Goal: Transaction & Acquisition: Purchase product/service

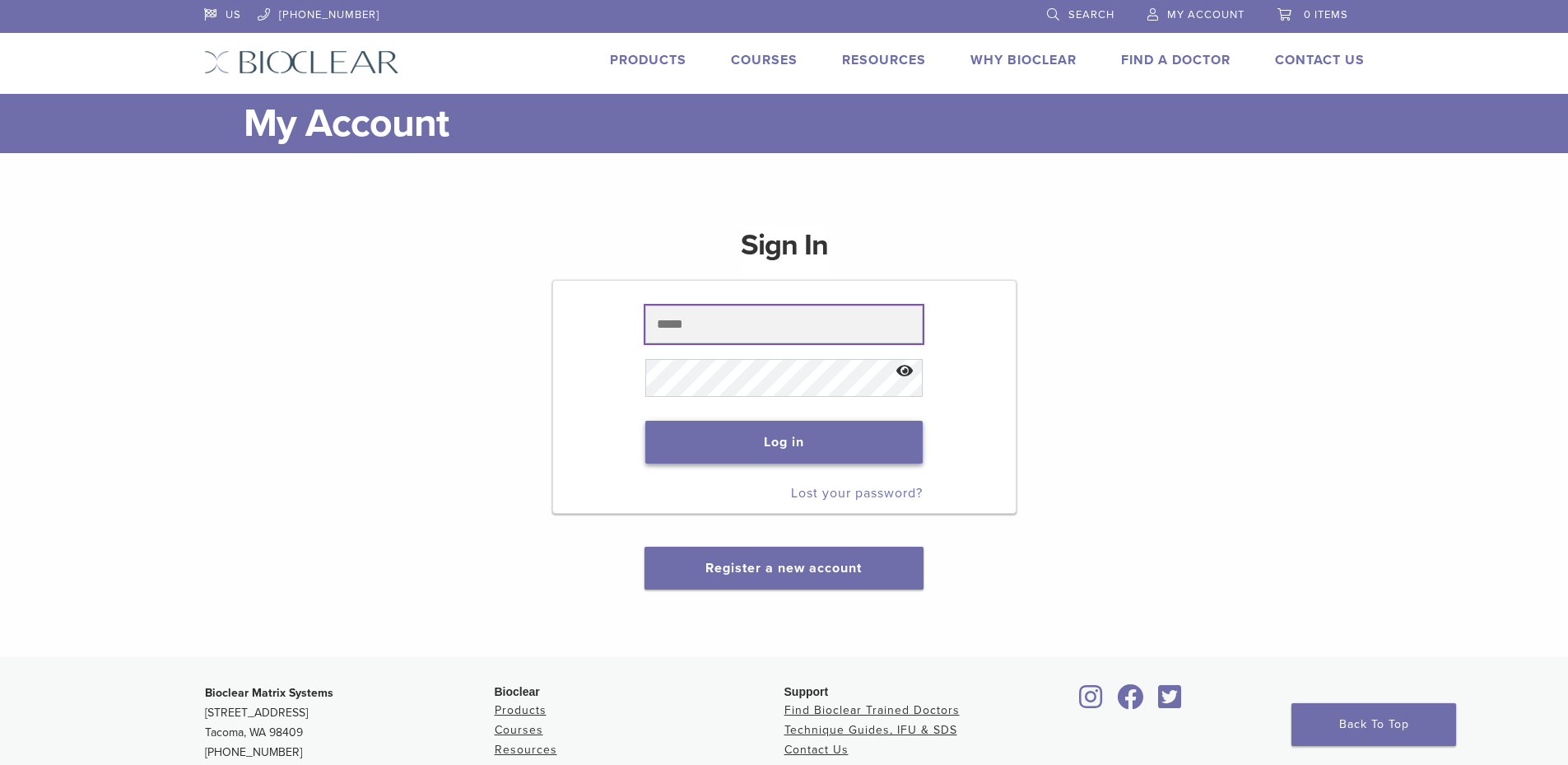
type input "**********"
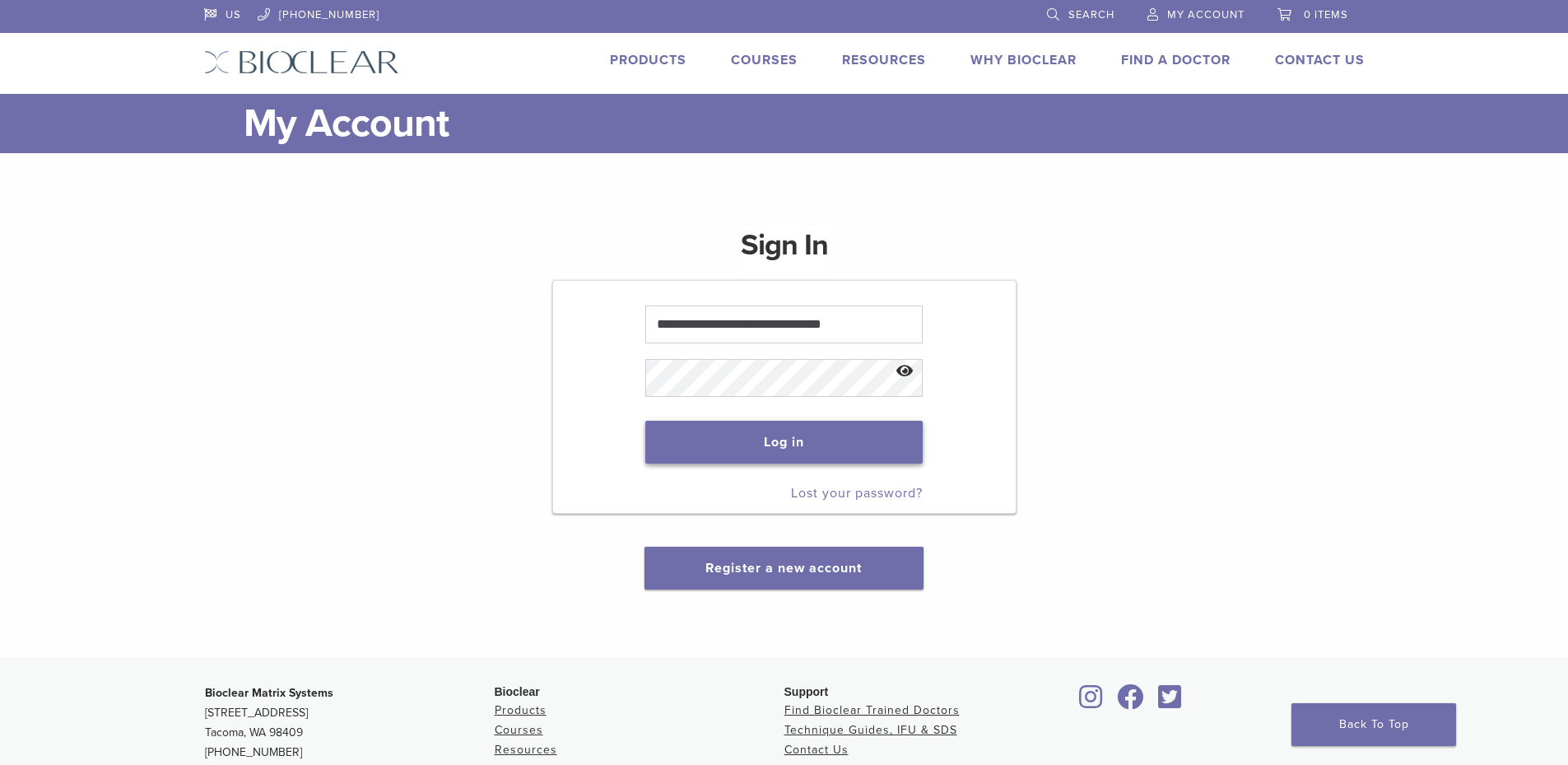
drag, startPoint x: 805, startPoint y: 429, endPoint x: 795, endPoint y: 428, distance: 10.0
click at [805, 429] on button "Log in" at bounding box center [784, 441] width 278 height 42
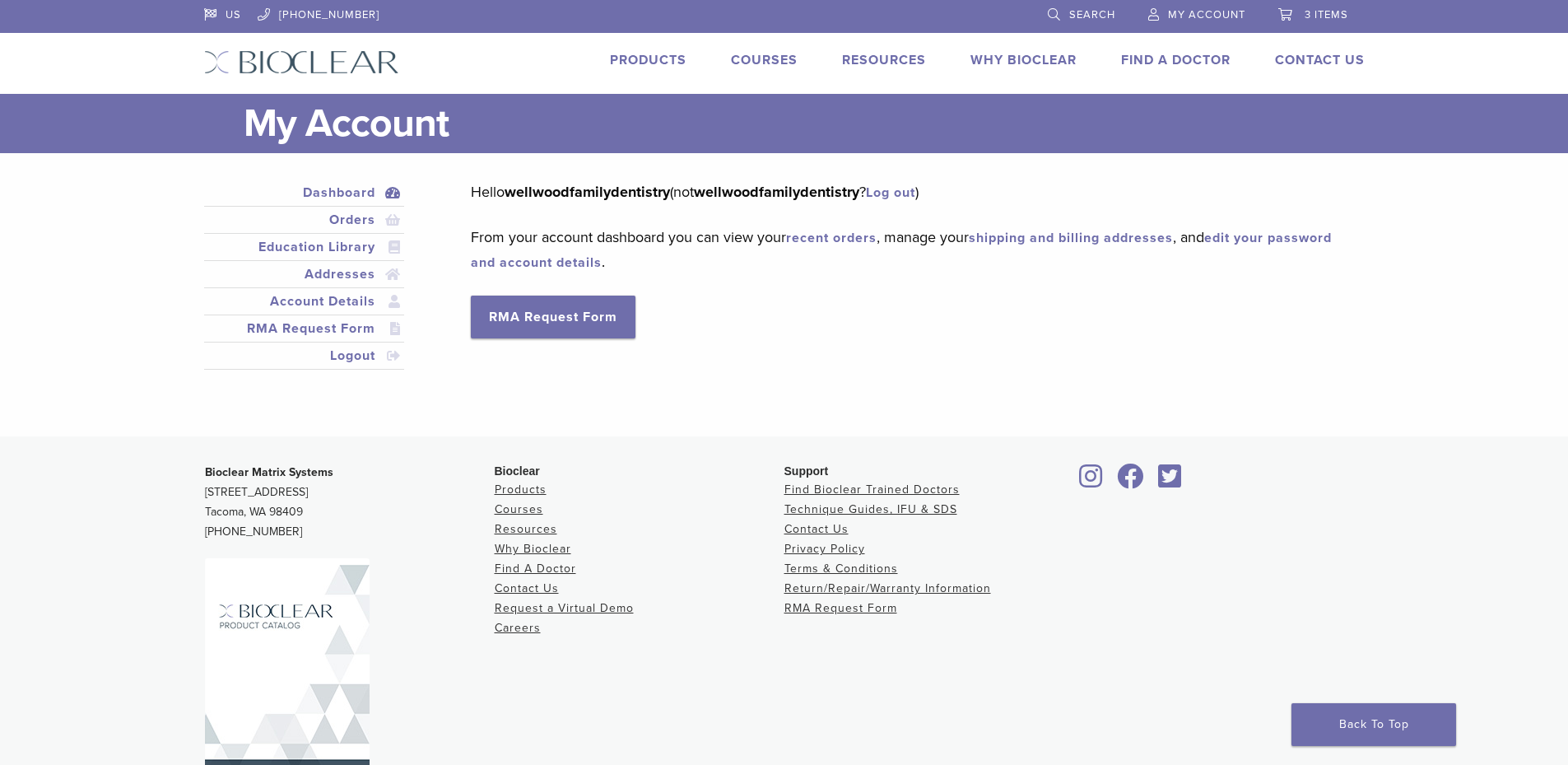
click at [1316, 12] on span "3 items" at bounding box center [1326, 14] width 43 height 13
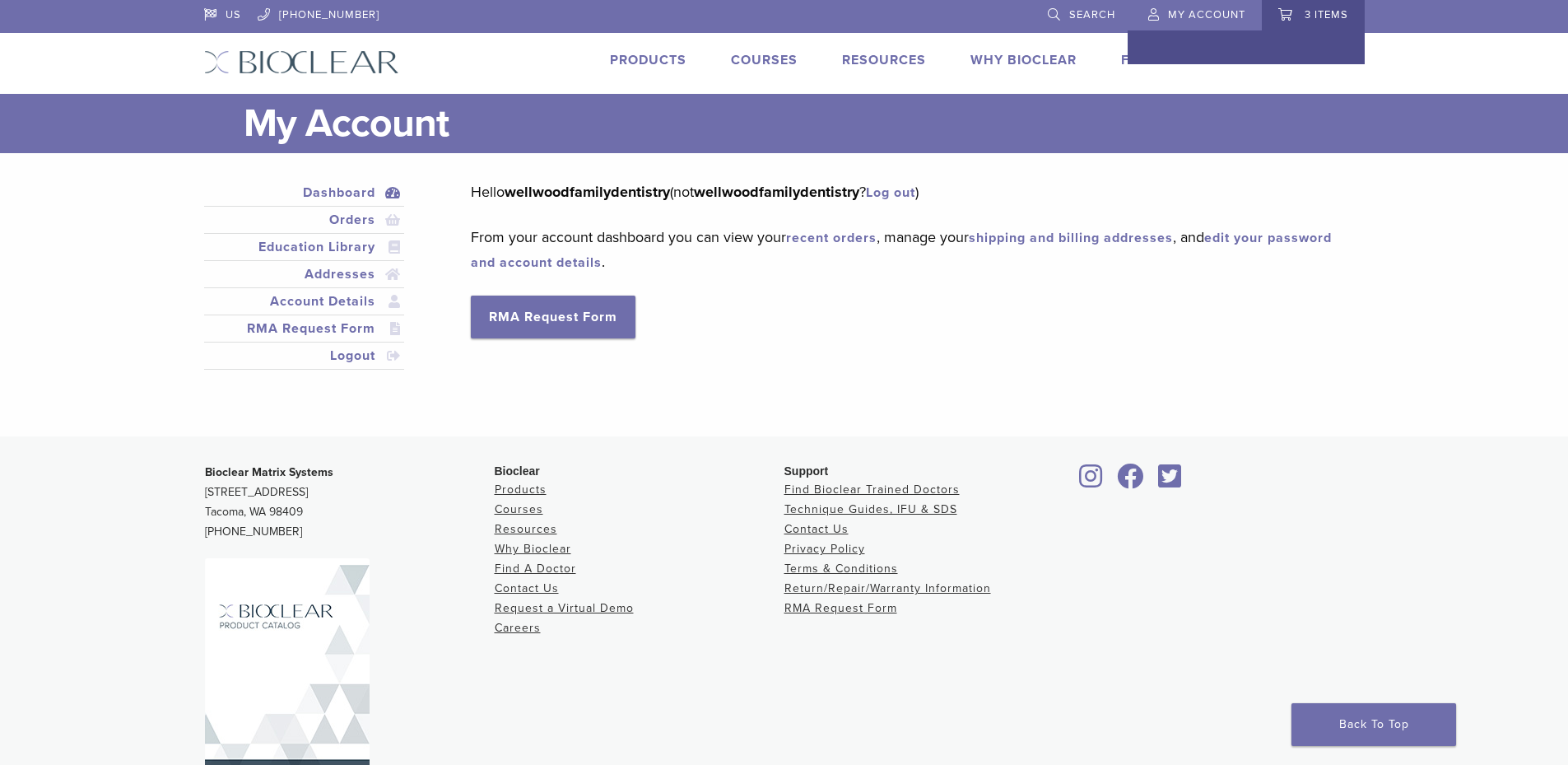
click at [1318, 5] on link "3 items" at bounding box center [1313, 12] width 70 height 24
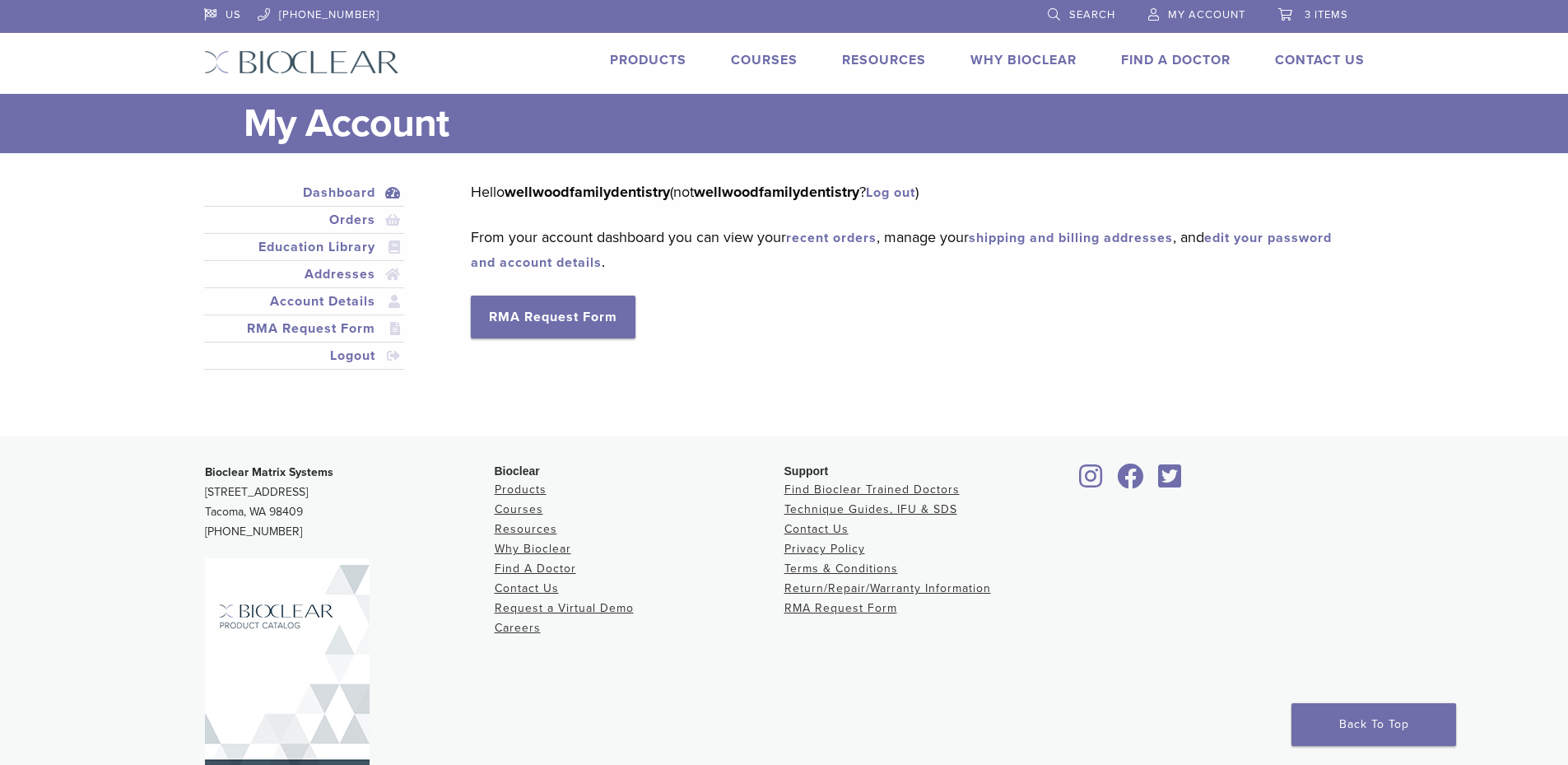
click at [1336, 20] on span "3 items" at bounding box center [1326, 14] width 43 height 13
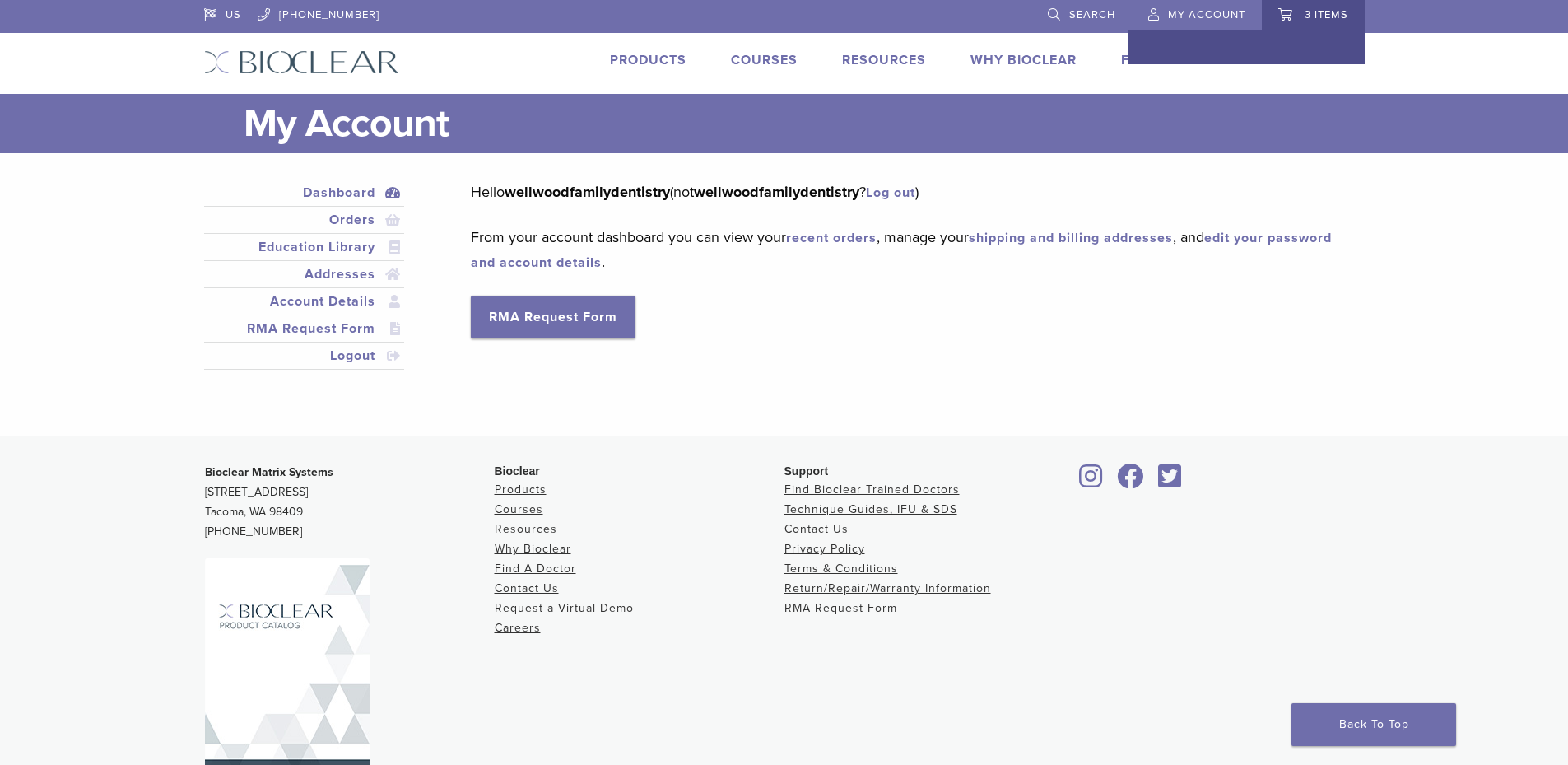
click at [1225, 53] on div at bounding box center [1245, 47] width 237 height 34
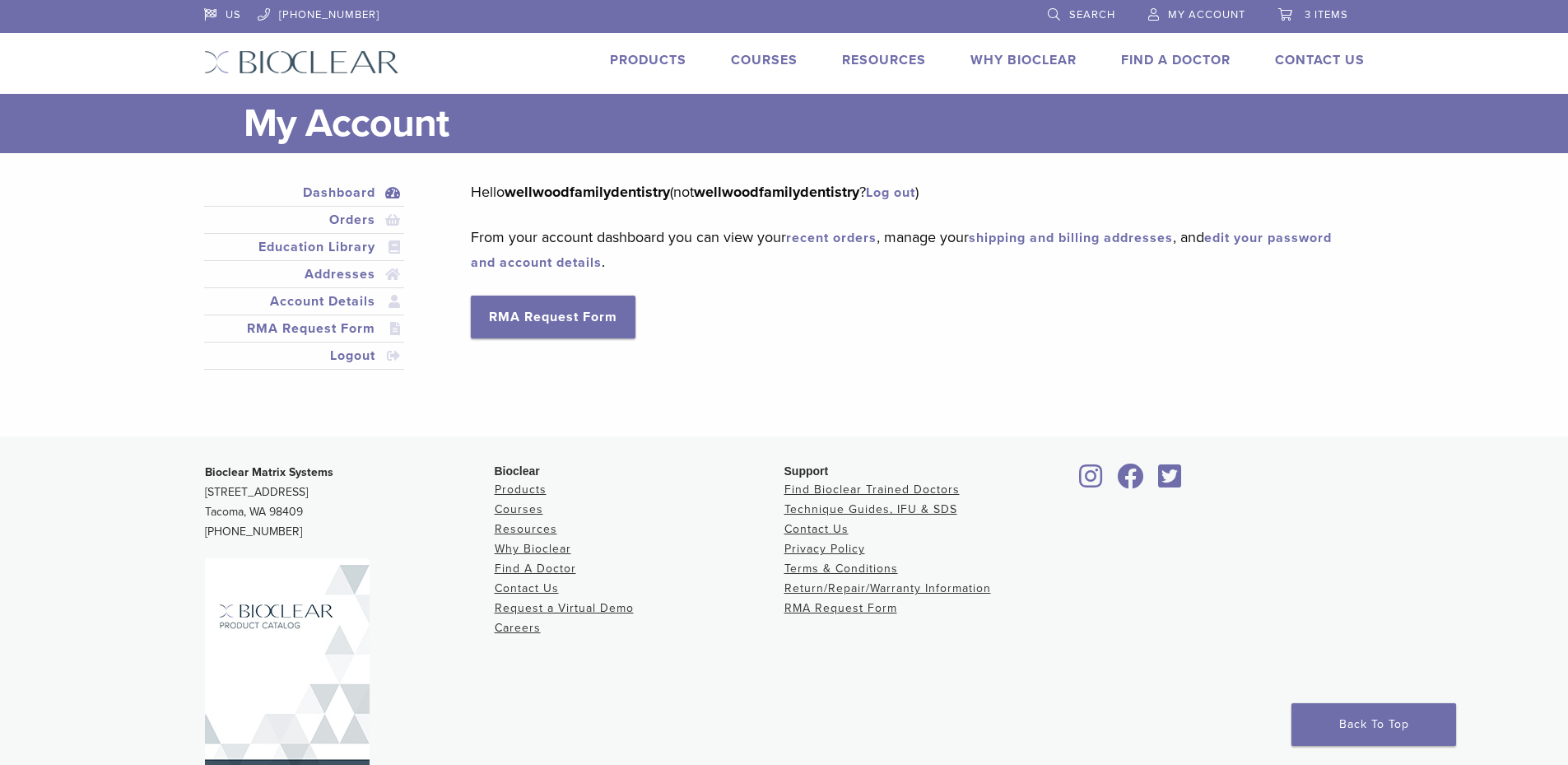
click at [1322, 14] on span "3 items" at bounding box center [1326, 14] width 43 height 13
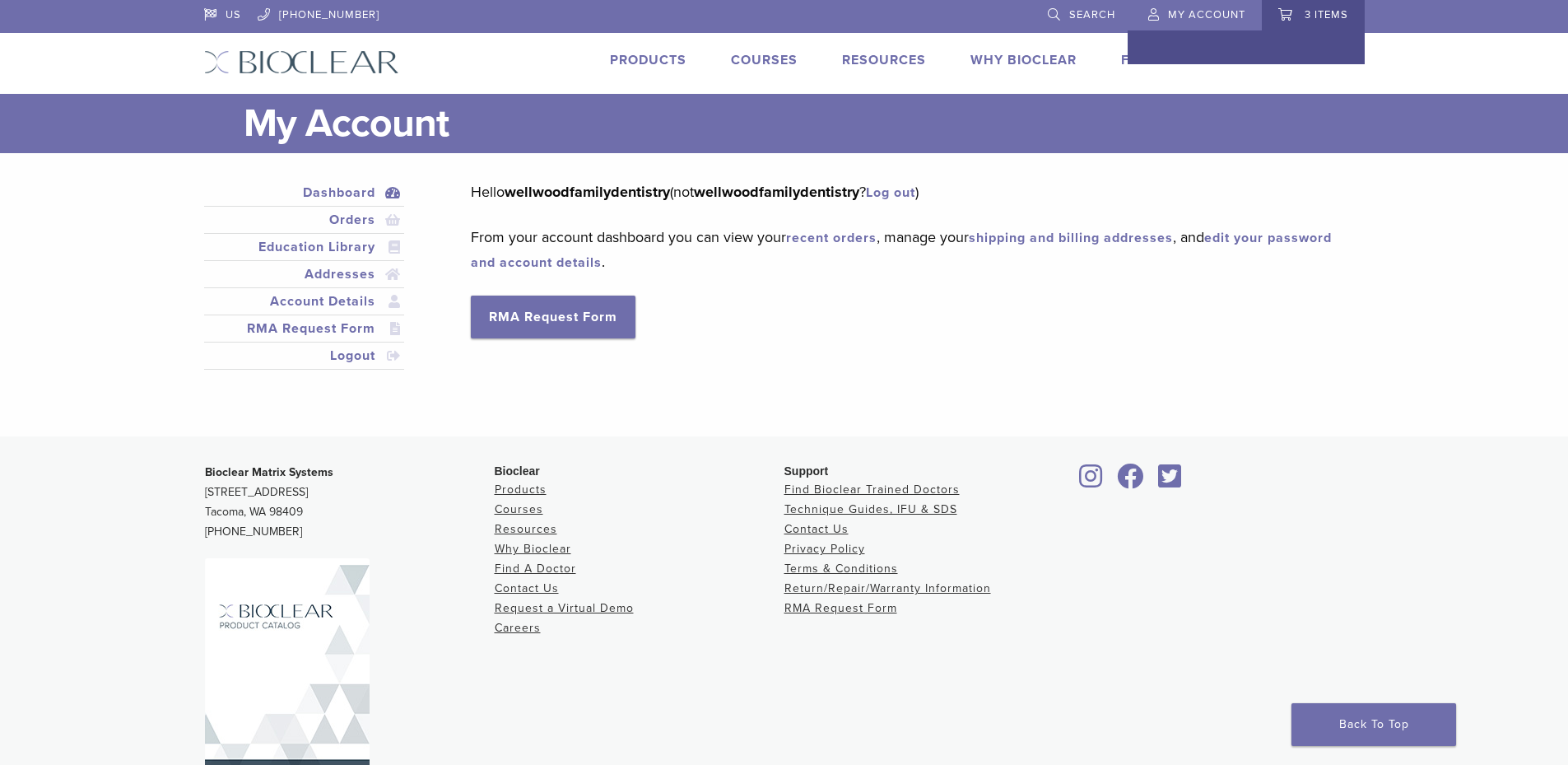
click at [1290, 20] on link "3 items" at bounding box center [1313, 12] width 70 height 24
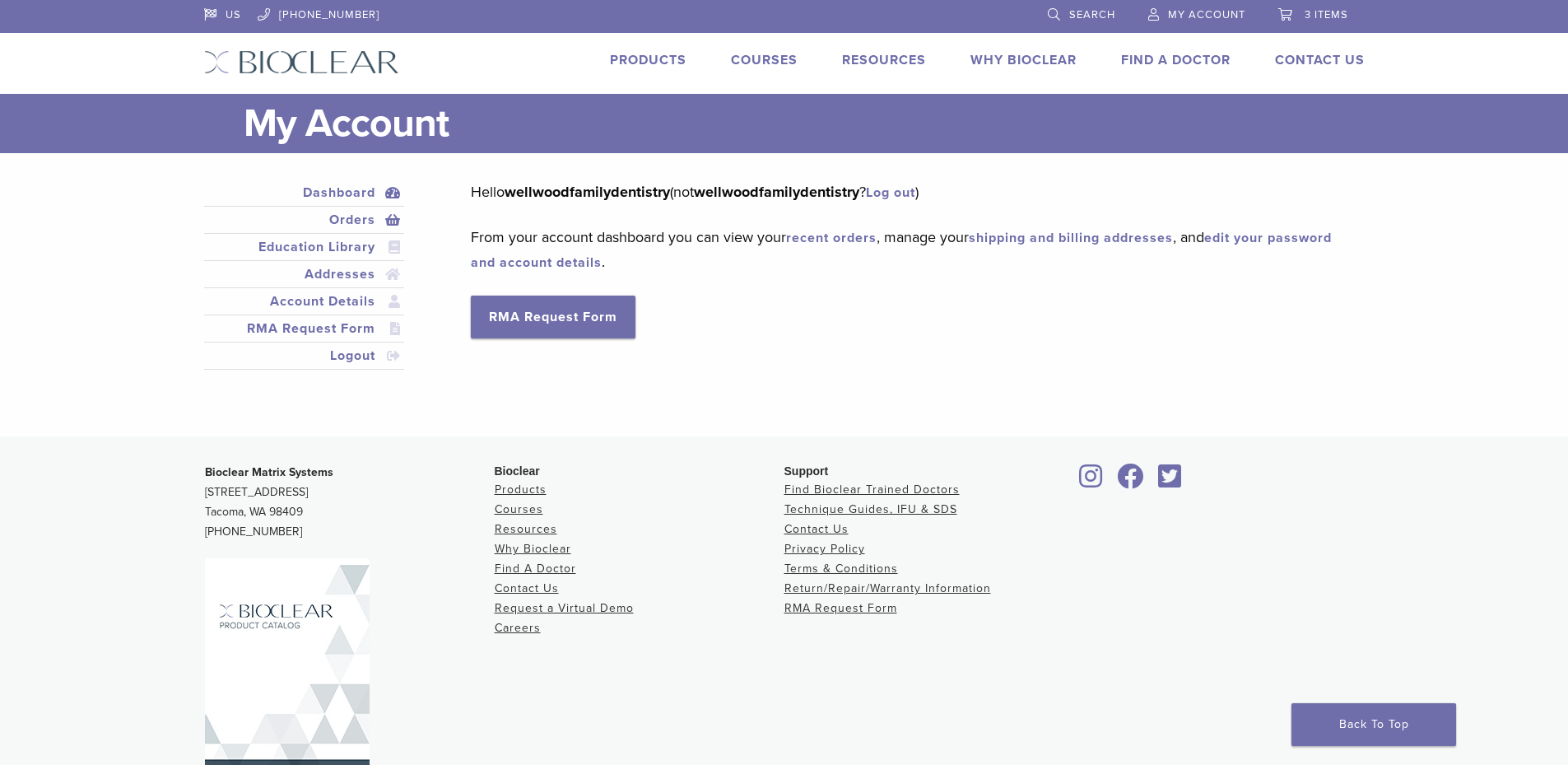
click at [361, 222] on link "Orders" at bounding box center [304, 219] width 194 height 20
click at [1304, 17] on span "3 items" at bounding box center [1326, 14] width 43 height 13
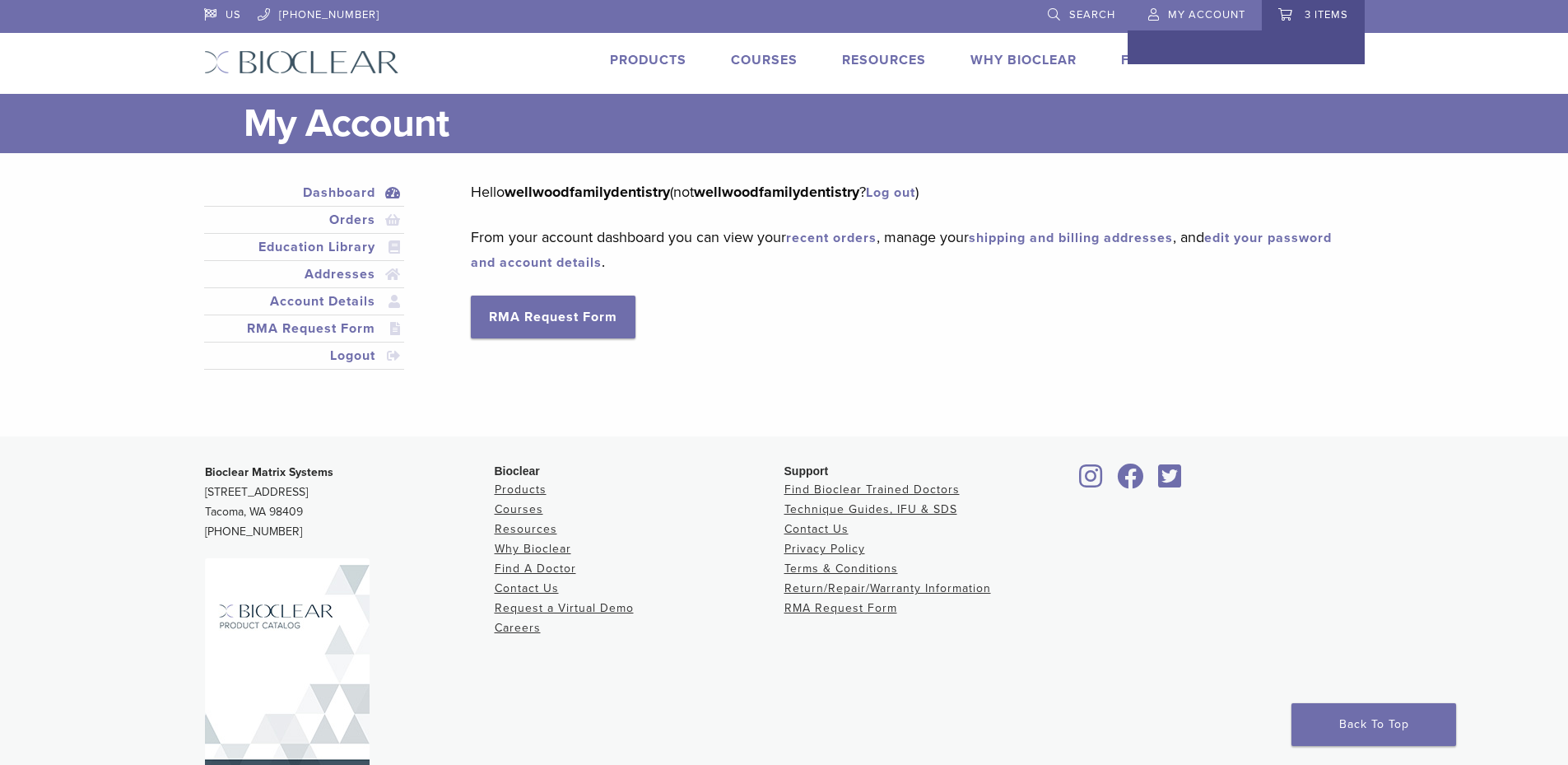
click at [1294, 43] on div at bounding box center [1245, 47] width 237 height 34
click at [1135, 52] on div at bounding box center [1245, 47] width 237 height 34
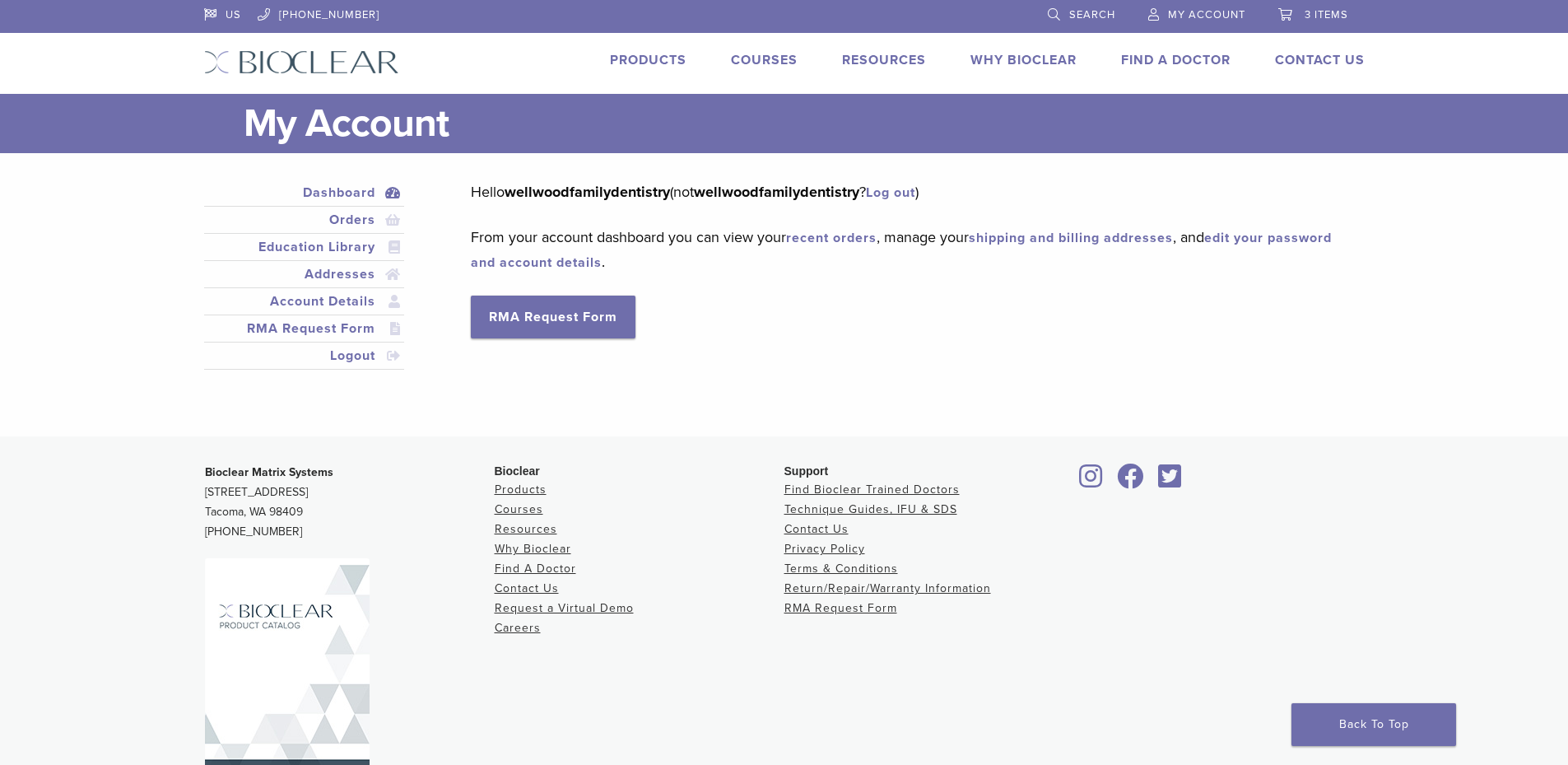
drag, startPoint x: 1075, startPoint y: 302, endPoint x: 1103, endPoint y: 267, distance: 44.8
click at [1075, 302] on div "Hello wellwoodfamilydentistry (not wellwoodfamilydentistry ? Log out ) From you…" at bounding box center [905, 258] width 868 height 159
click at [1320, 7] on link "3 items" at bounding box center [1313, 12] width 70 height 24
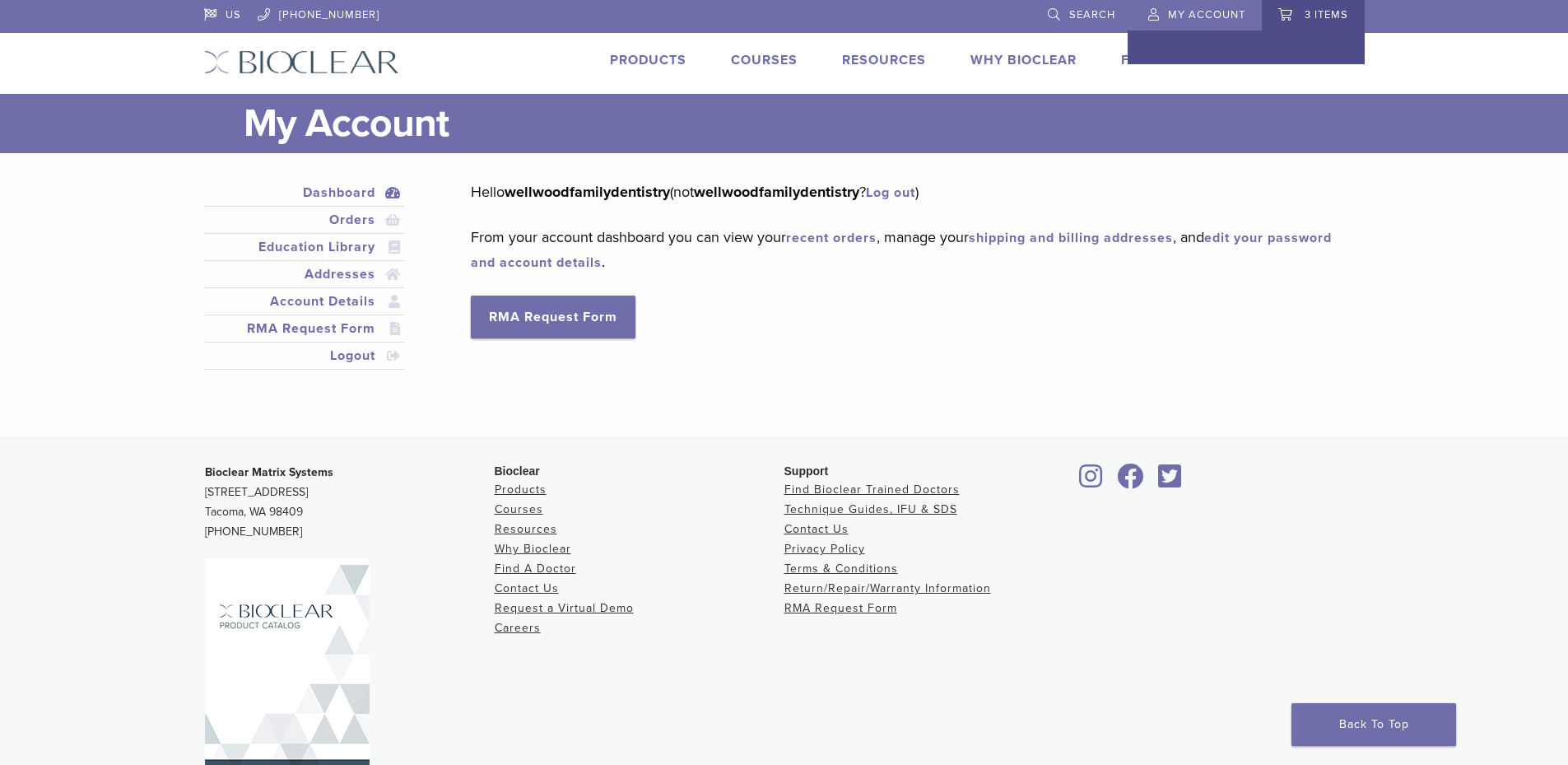
click at [1319, 20] on span "3 items" at bounding box center [1326, 14] width 43 height 13
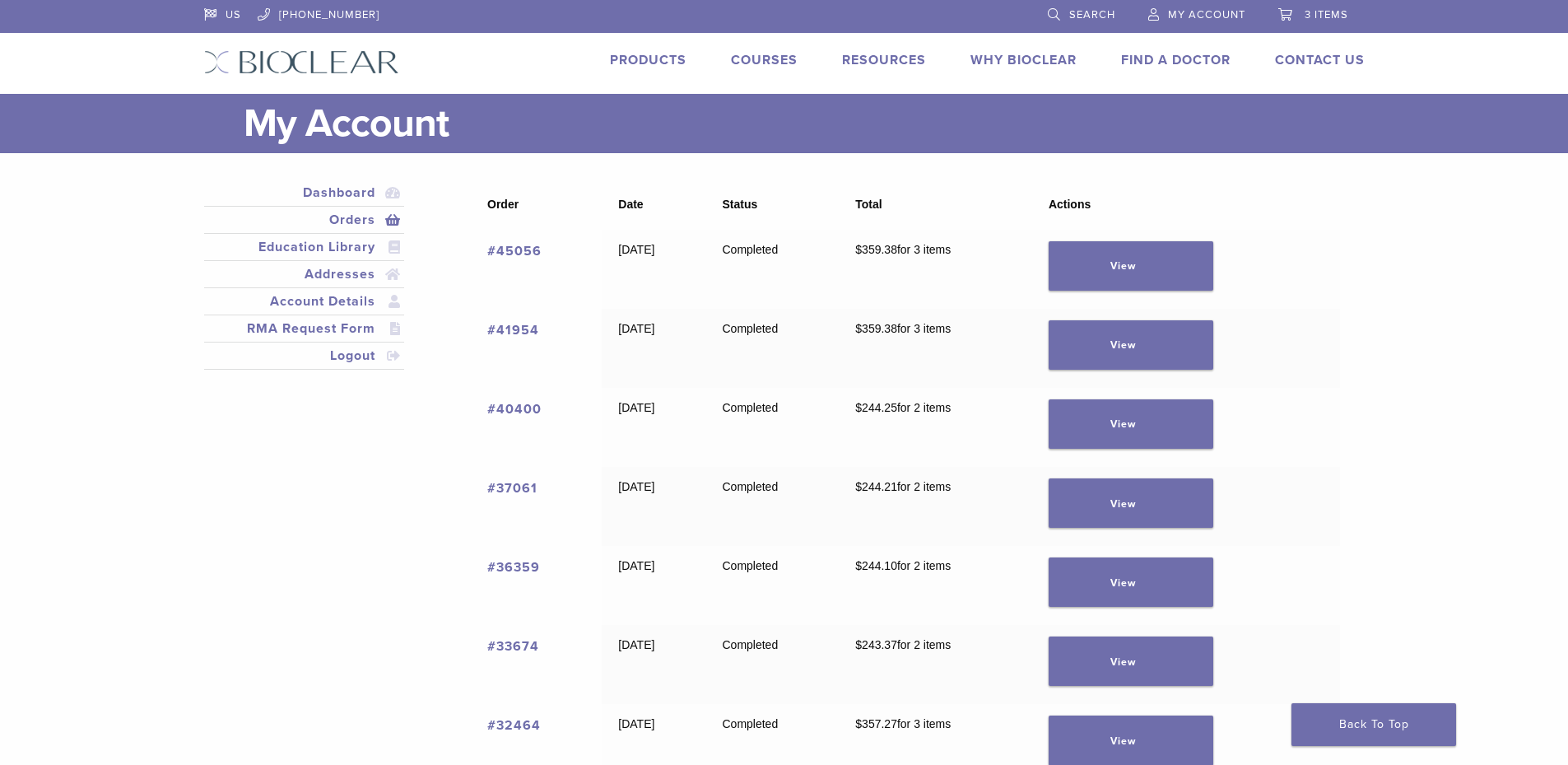
click at [1313, 5] on link "3 items" at bounding box center [1313, 12] width 70 height 24
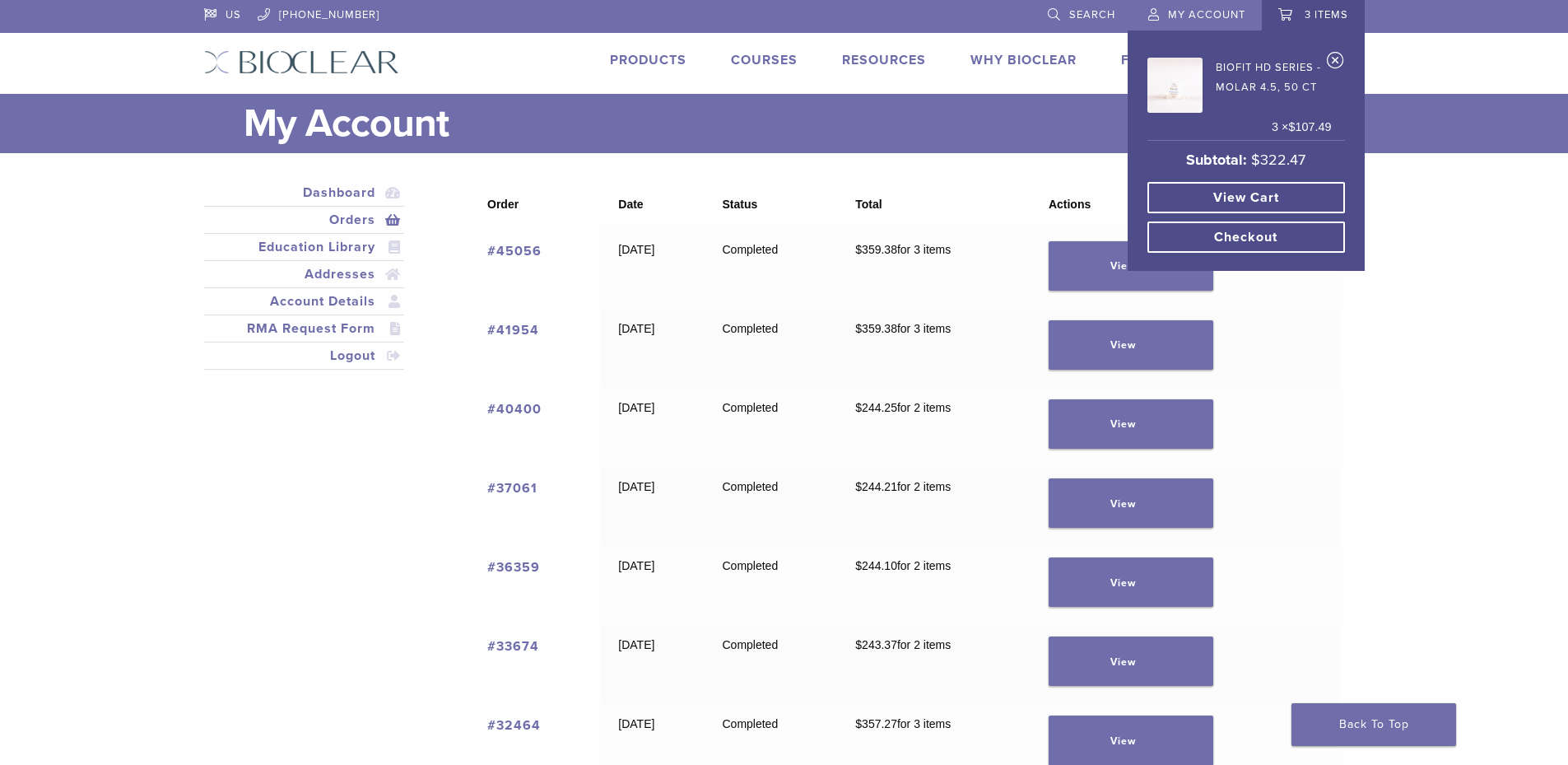
click at [1283, 199] on link "View cart" at bounding box center [1246, 198] width 198 height 31
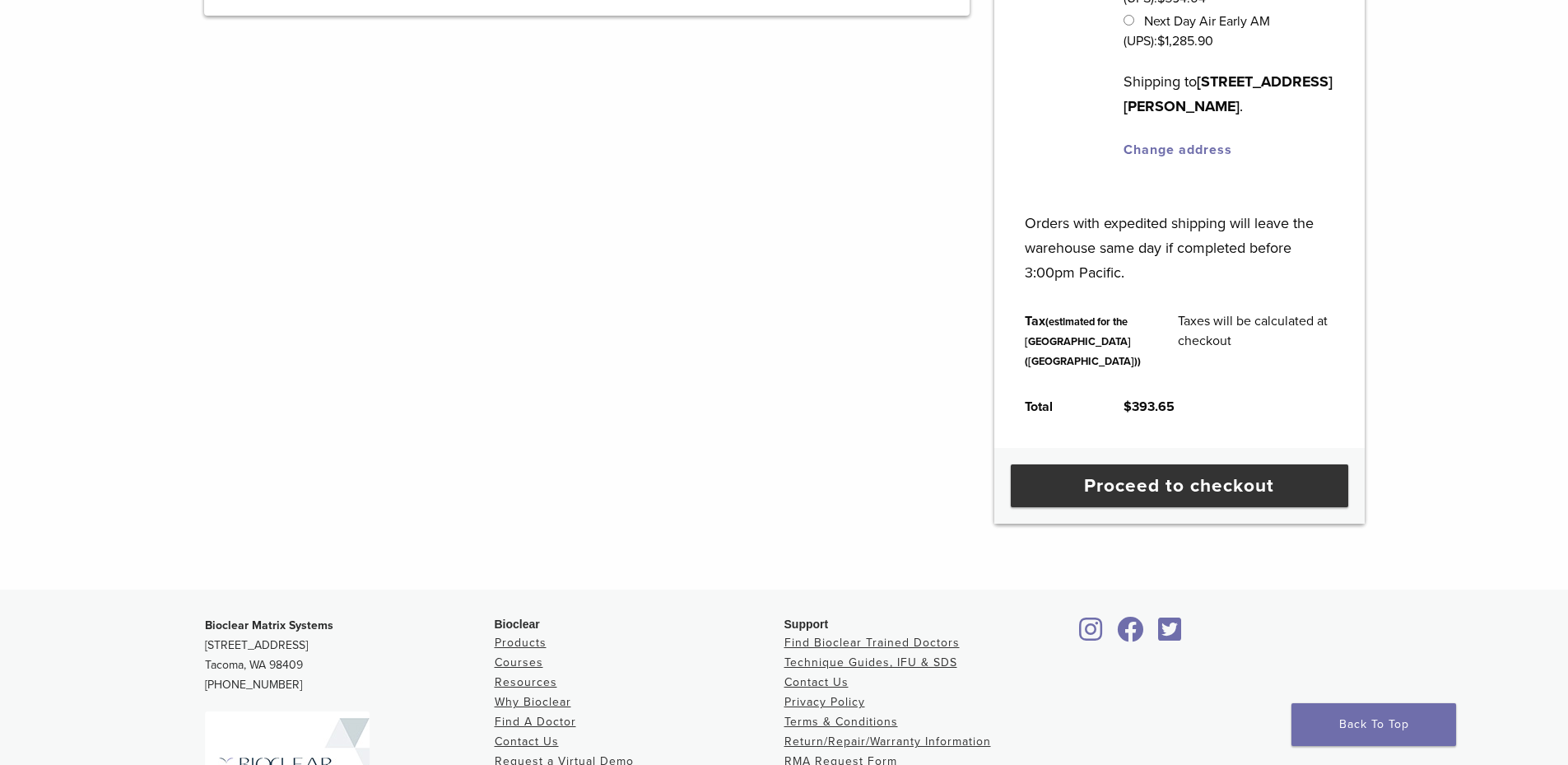
scroll to position [494, 0]
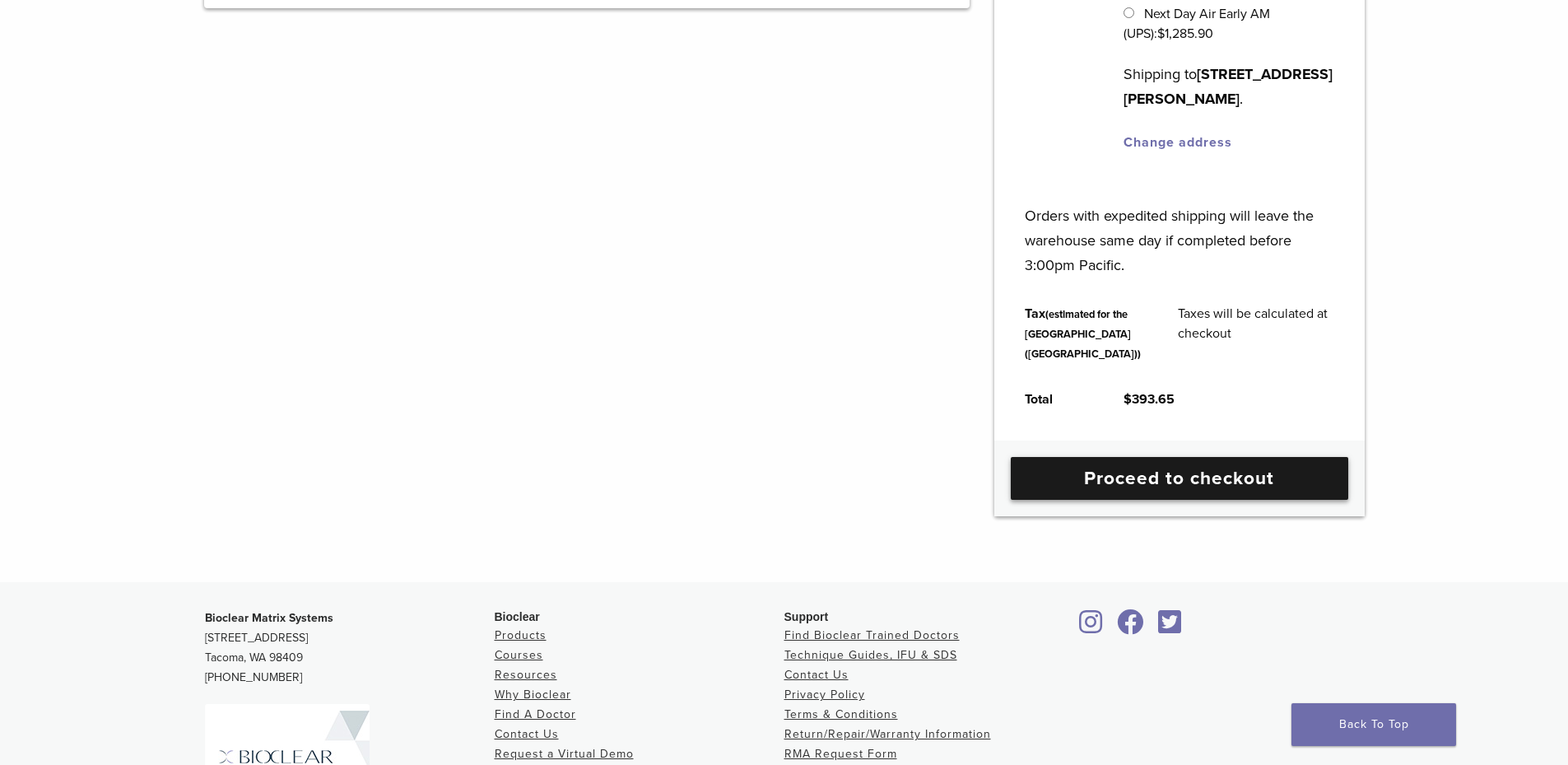
click at [1280, 500] on link "Proceed to checkout" at bounding box center [1179, 478] width 337 height 42
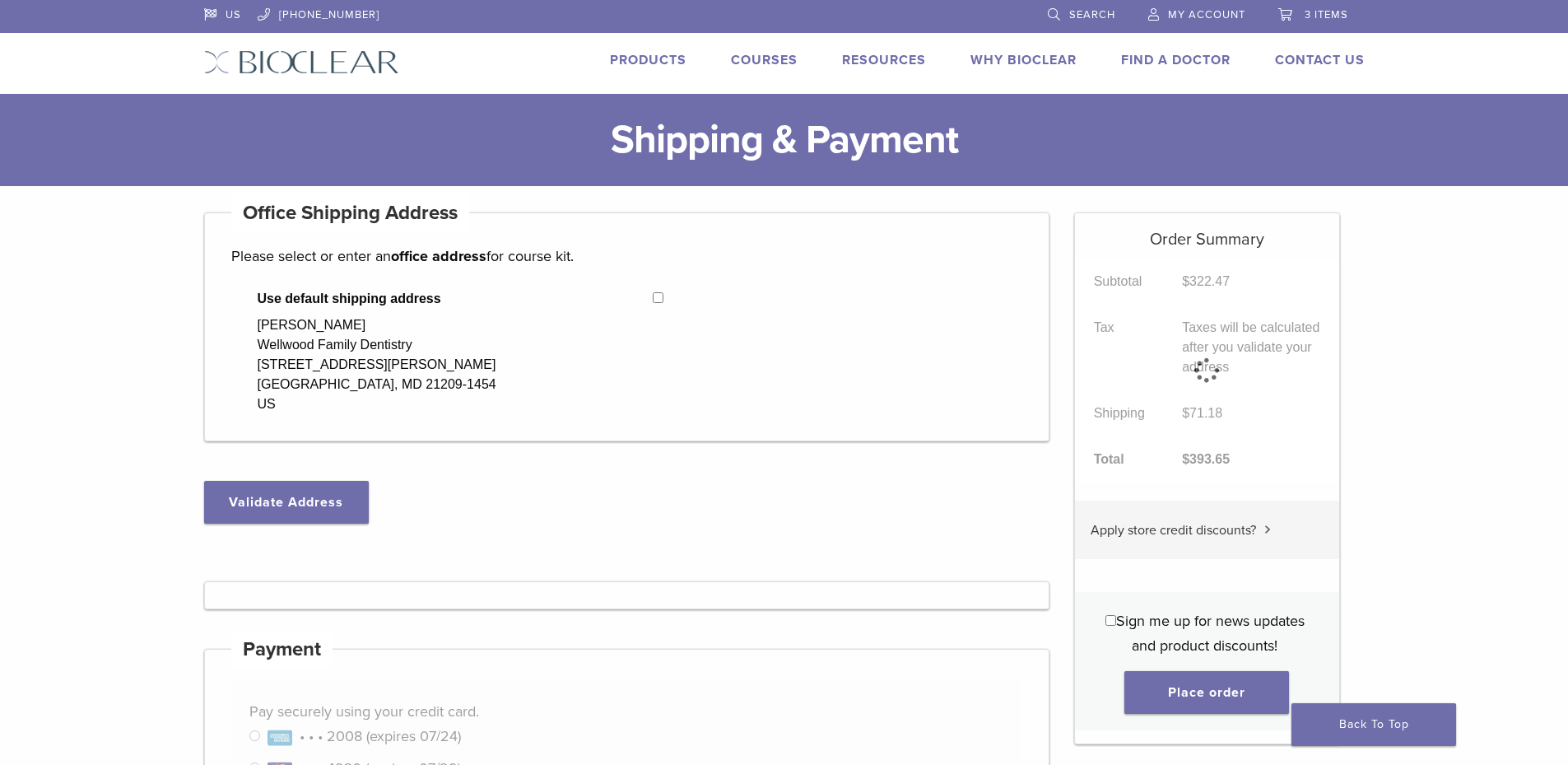
select select "**"
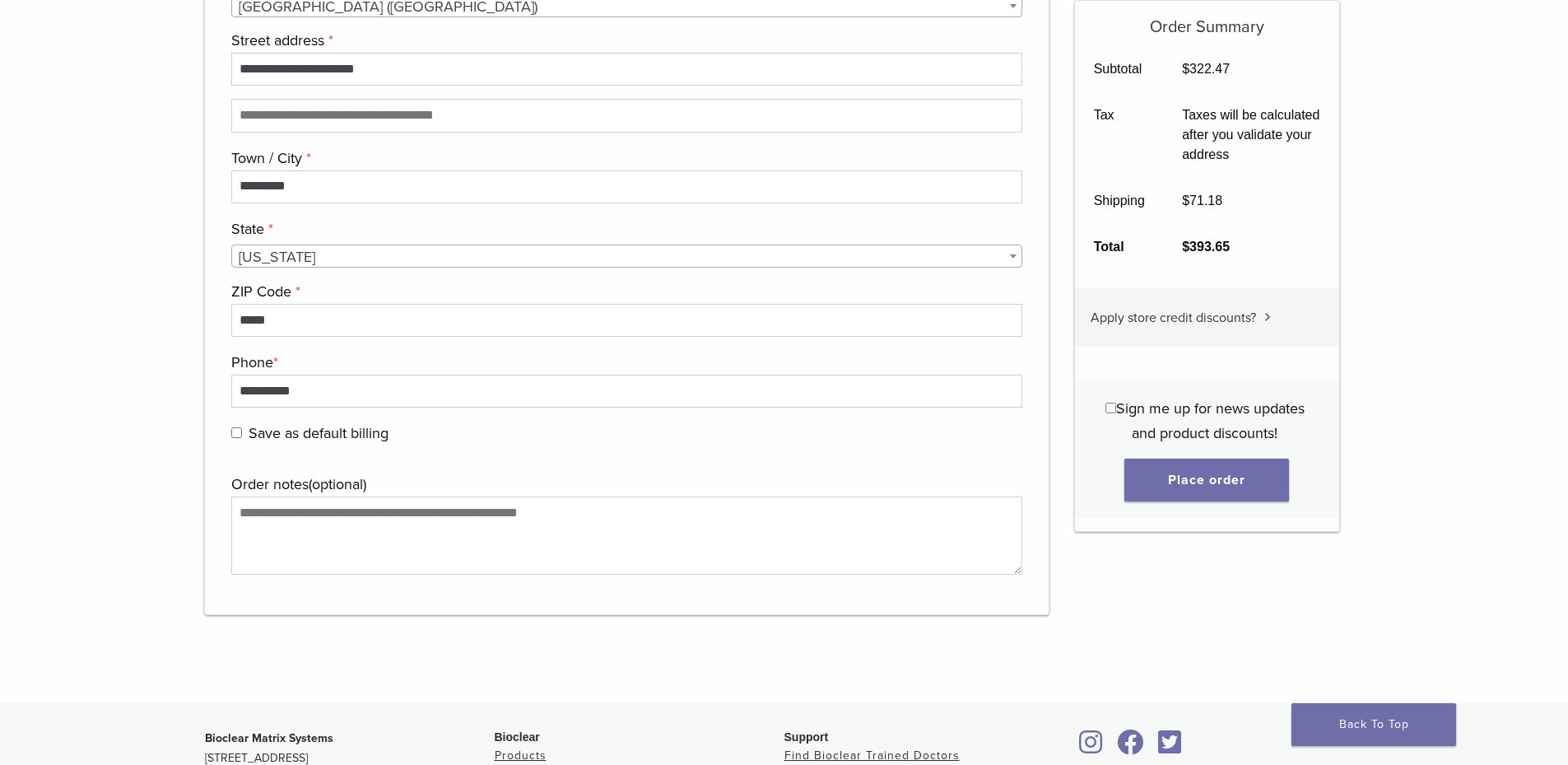
scroll to position [1481, 0]
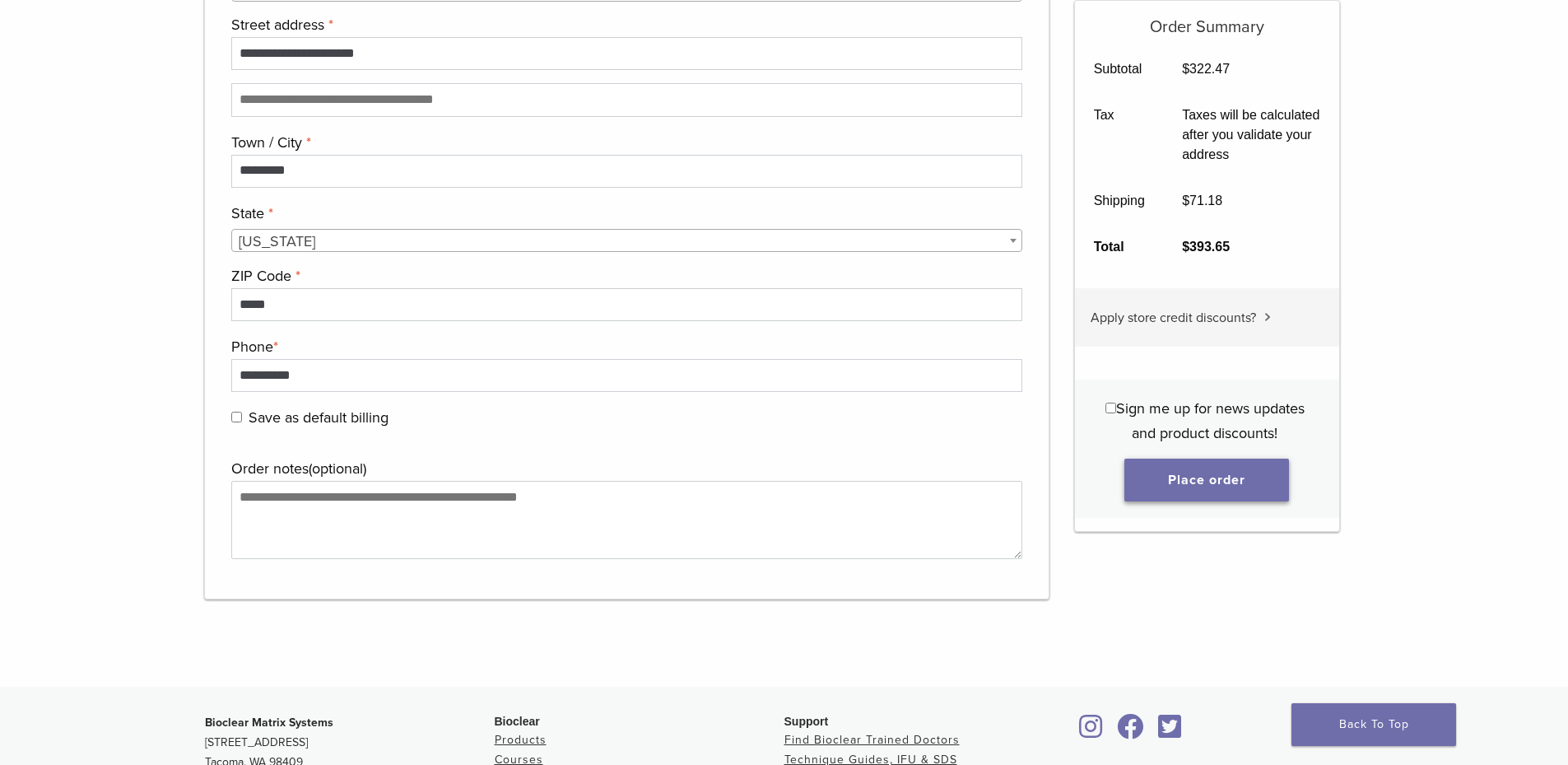
click at [1204, 491] on button "Place order" at bounding box center [1206, 480] width 165 height 42
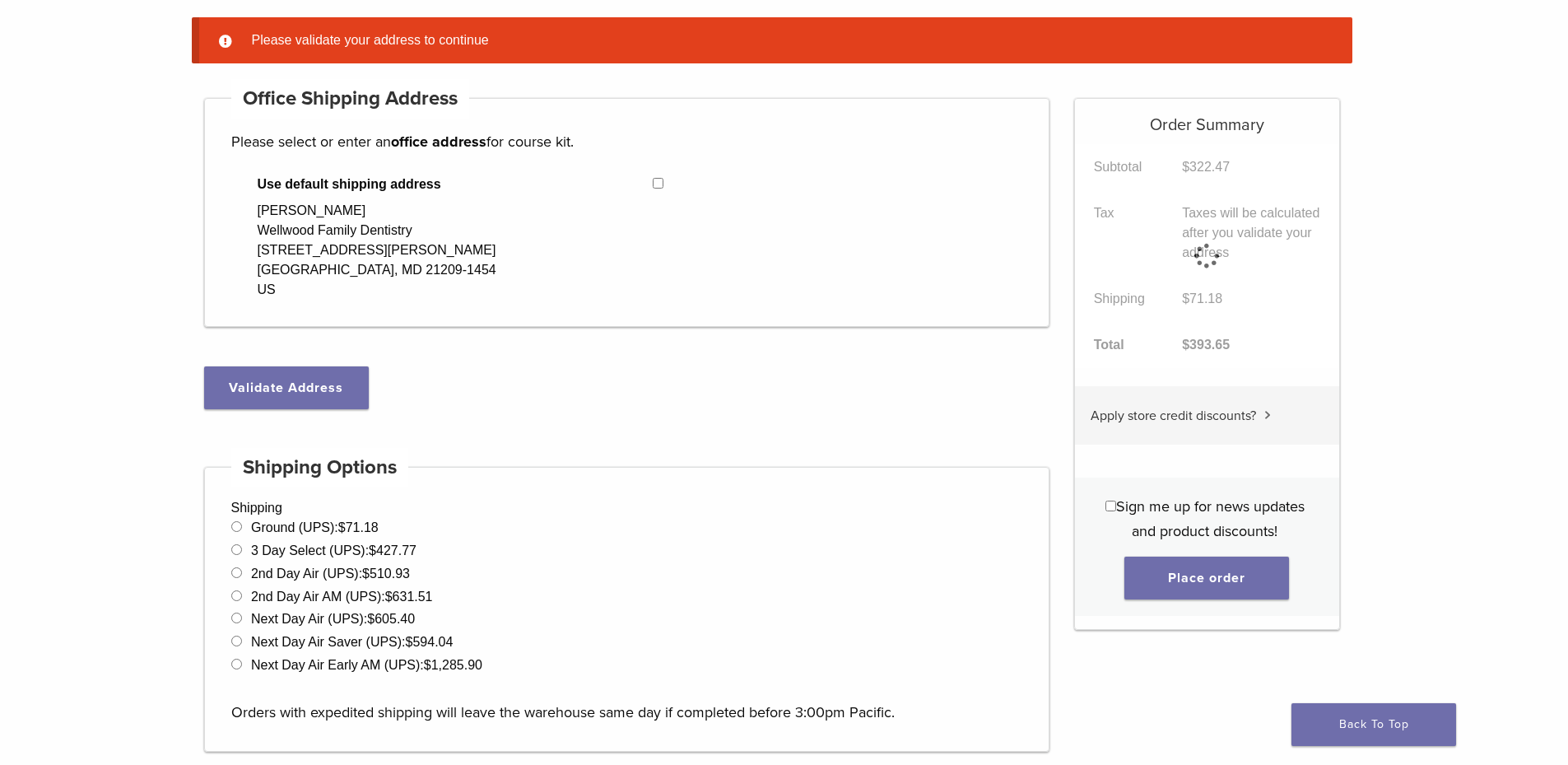
scroll to position [130, 0]
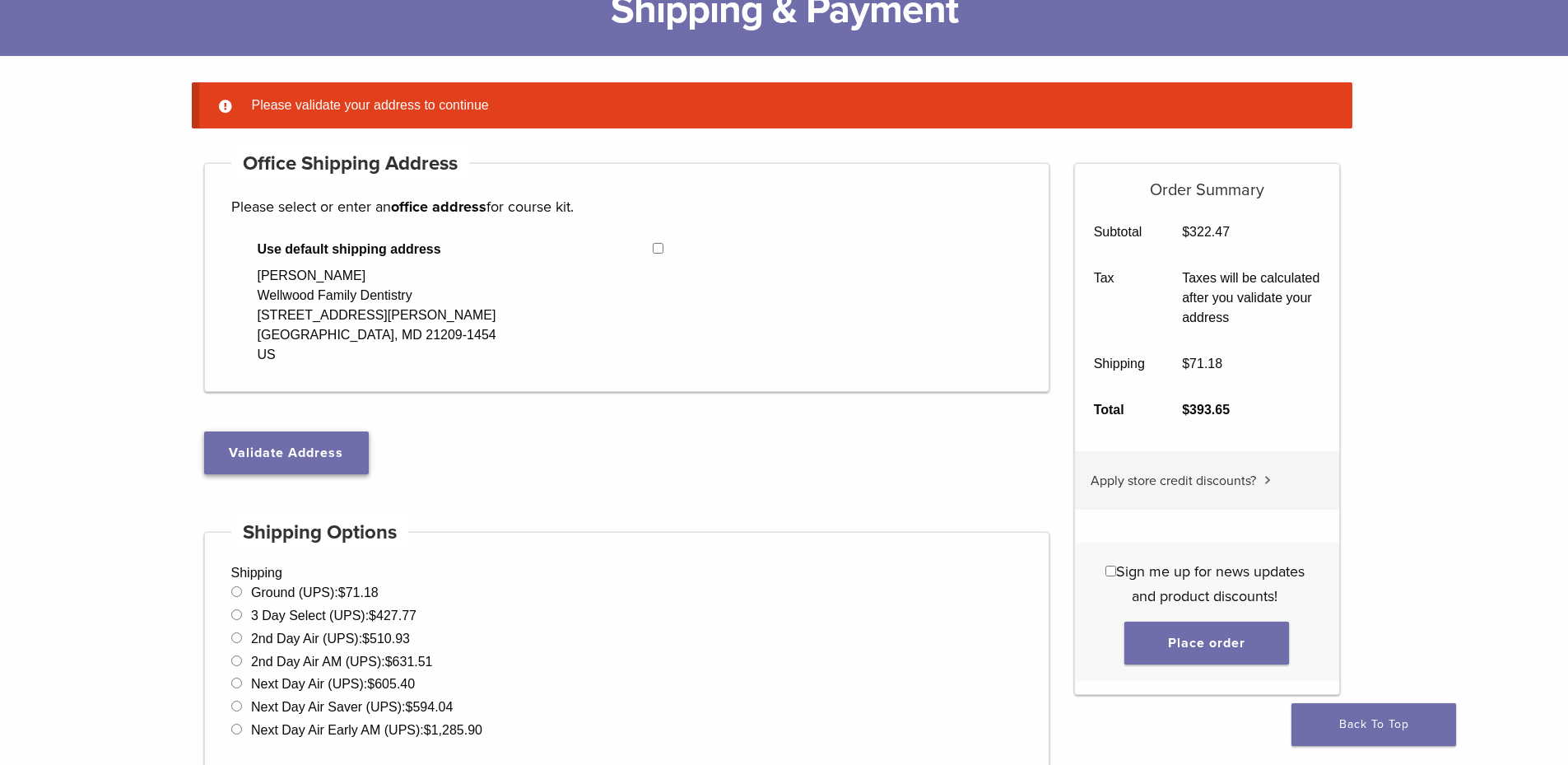
click at [299, 459] on button "Validate Address" at bounding box center [286, 452] width 165 height 42
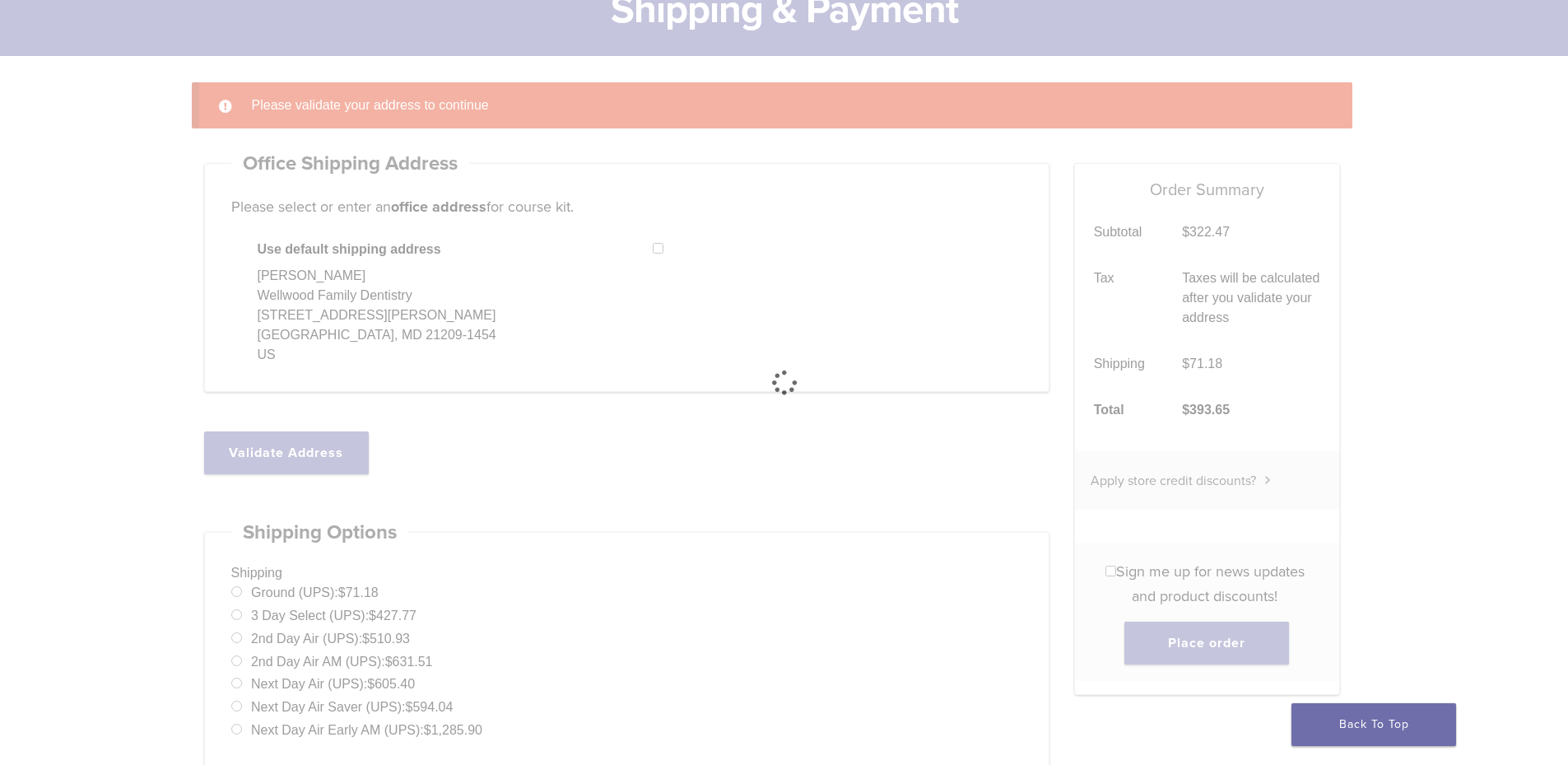
select select "**"
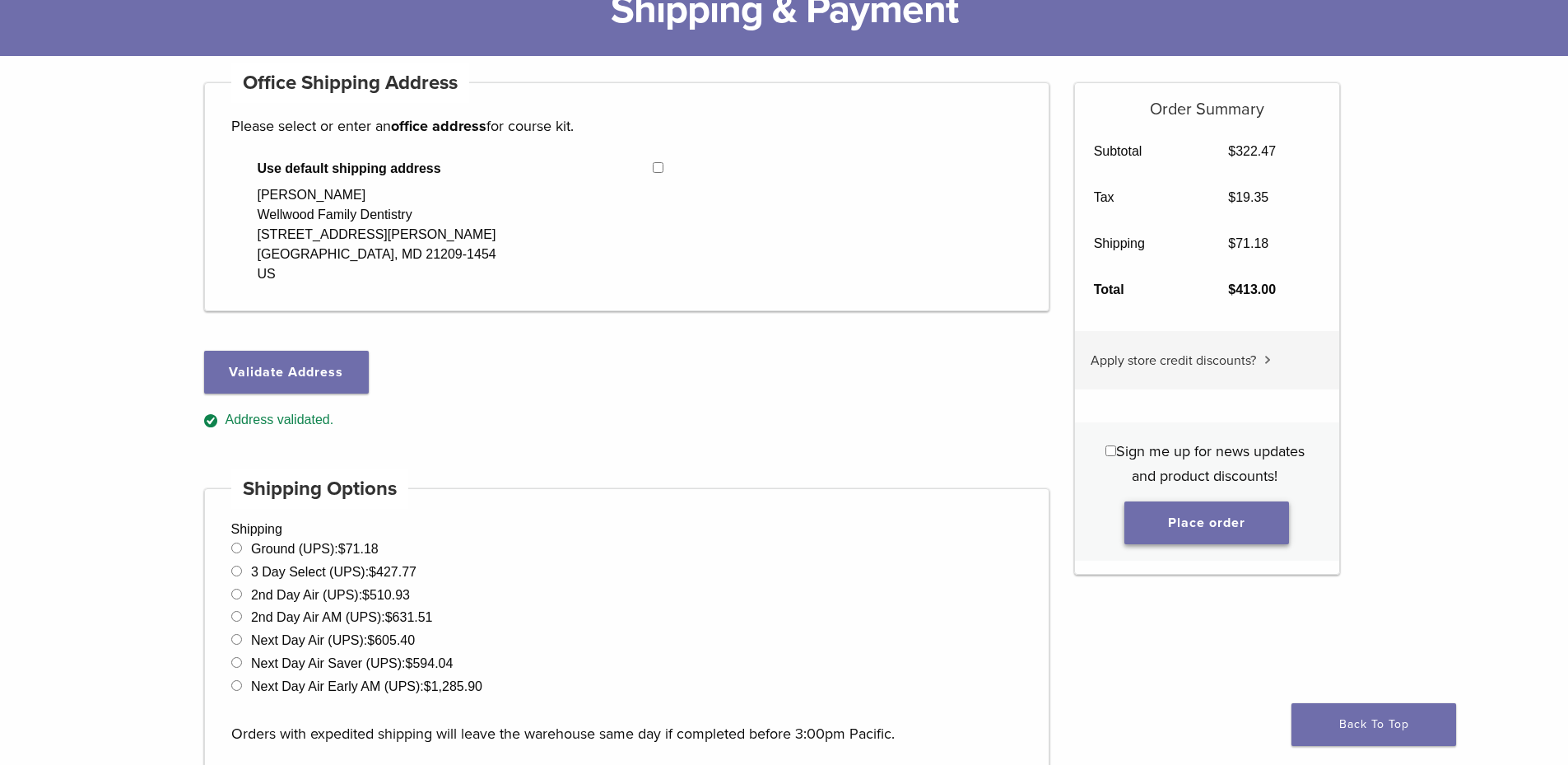
click at [1199, 533] on button "Place order" at bounding box center [1206, 522] width 165 height 42
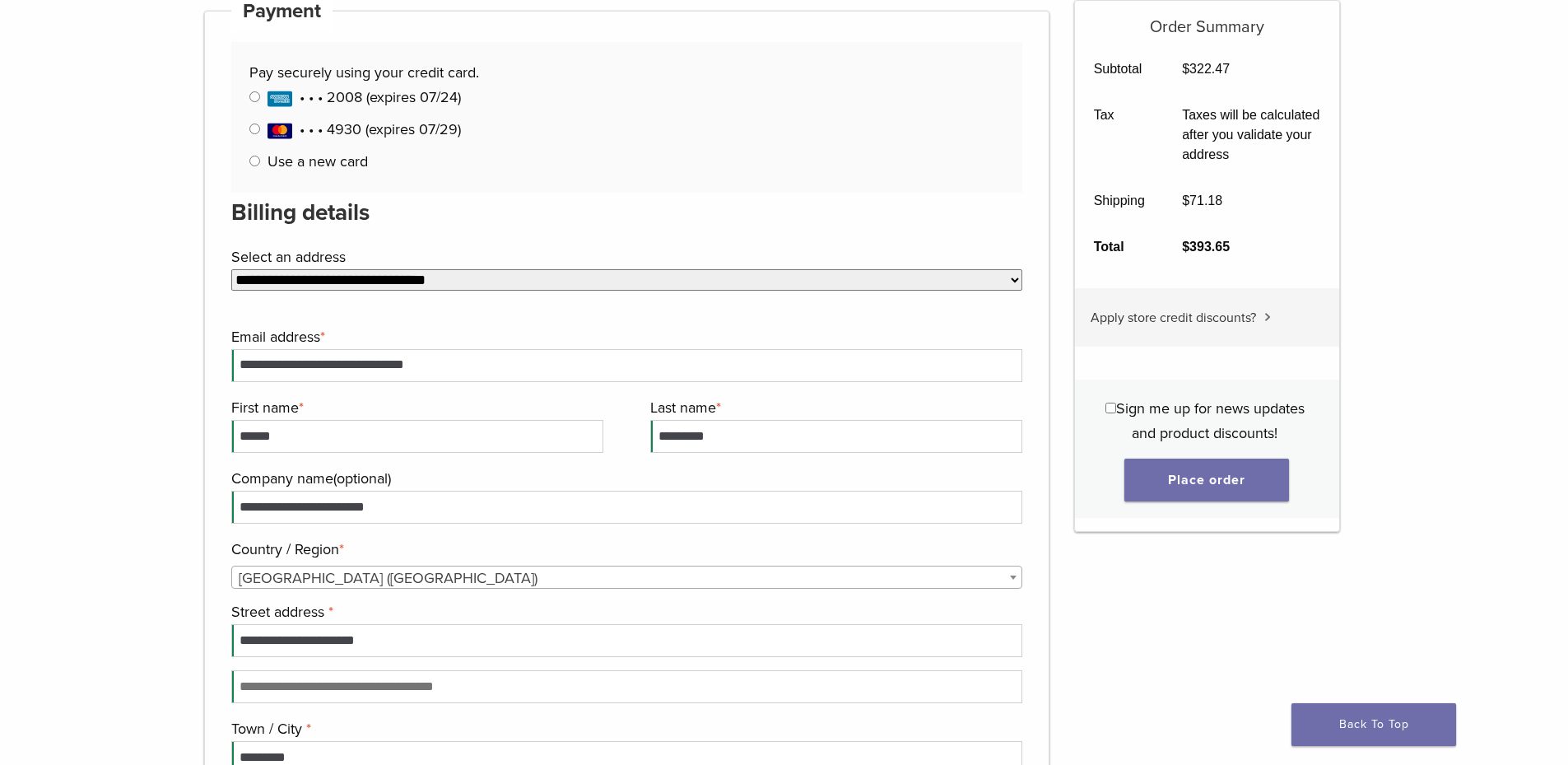
scroll to position [1036, 0]
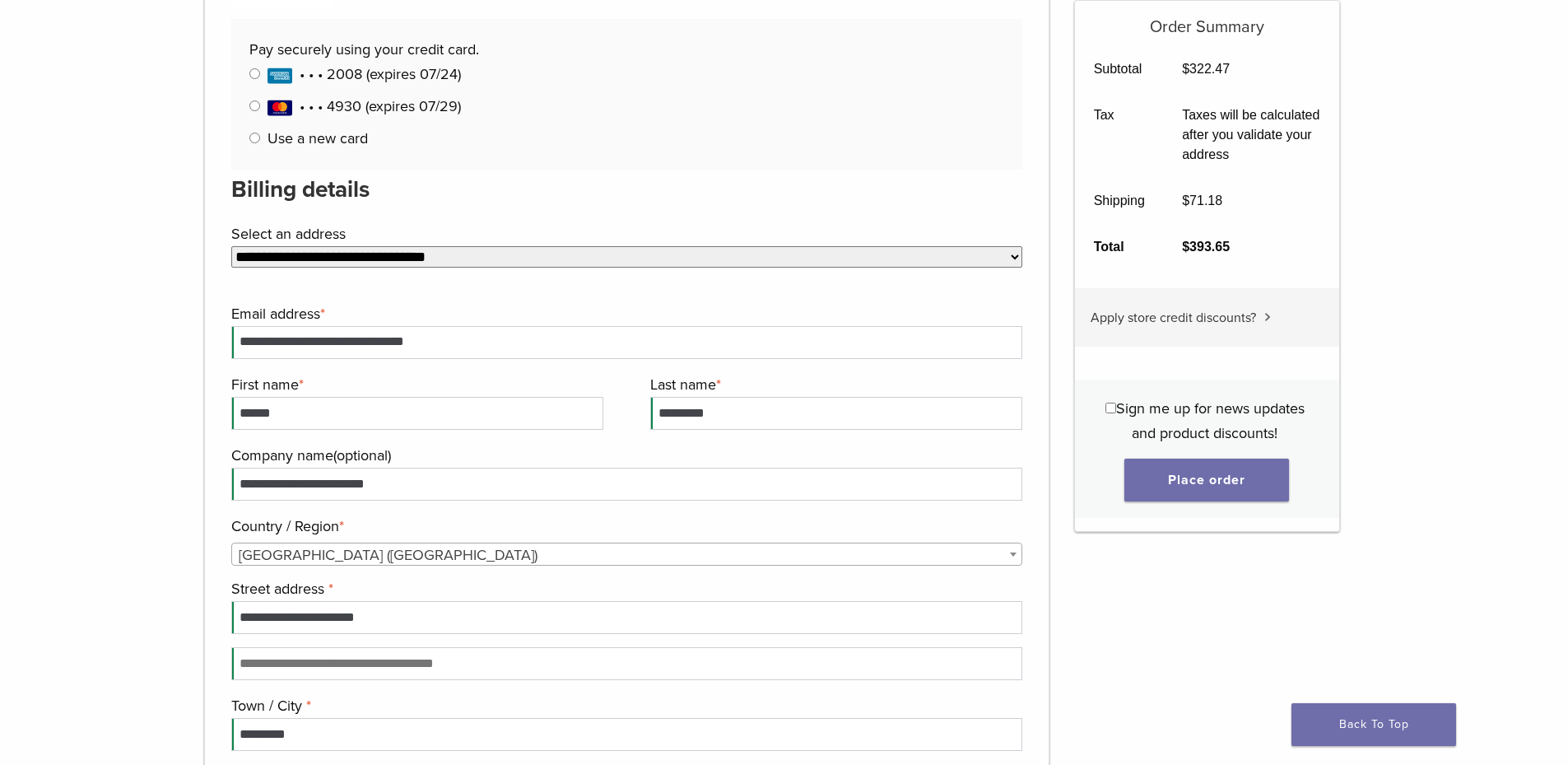
click at [295, 134] on label "Use a new card" at bounding box center [317, 138] width 101 height 18
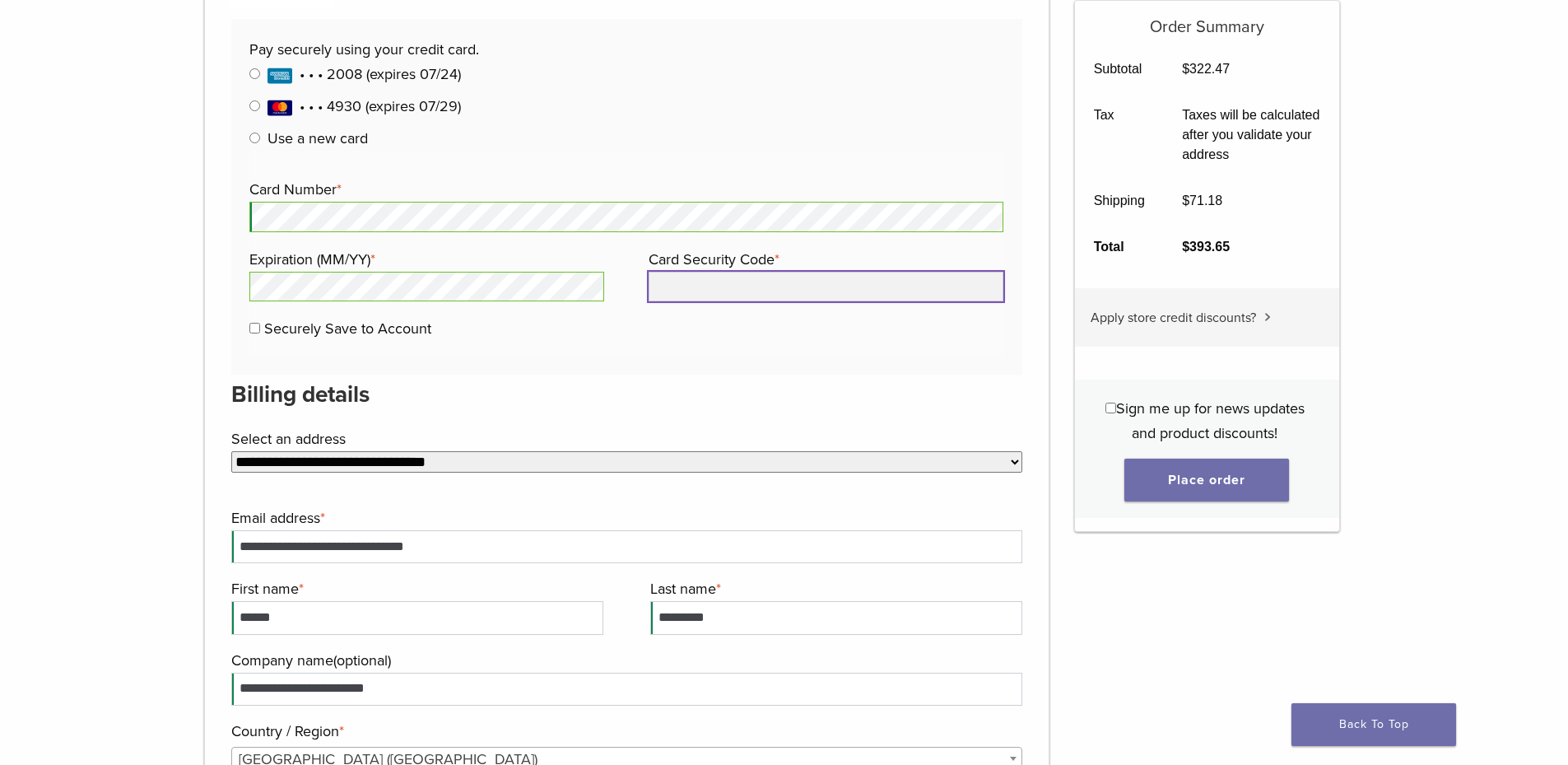
click at [700, 289] on input "Card Security Code *" at bounding box center [826, 286] width 355 height 29
type input "***"
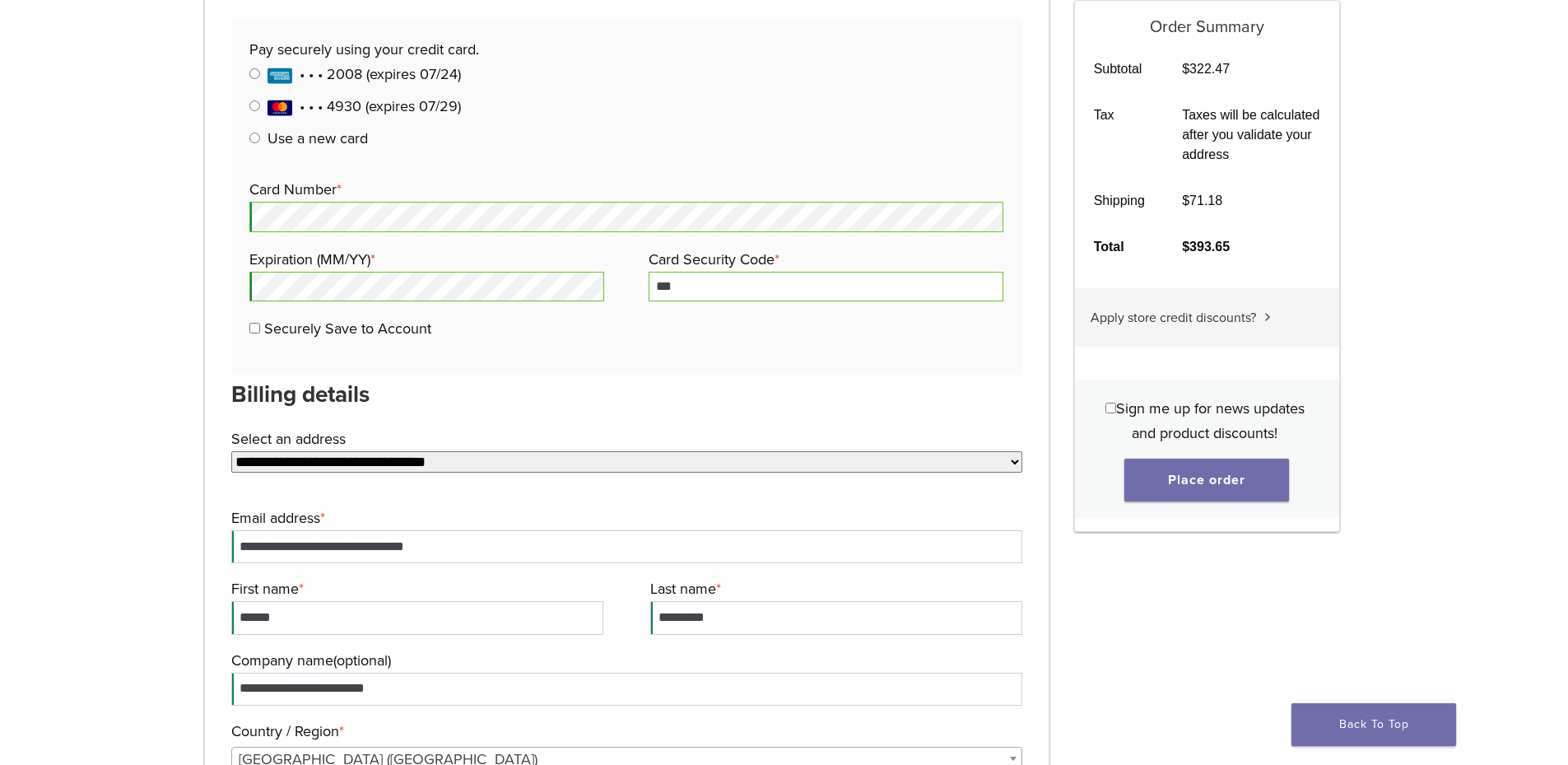
click at [872, 404] on h3 "Billing details" at bounding box center [627, 395] width 792 height 40
click at [1183, 475] on button "Place order" at bounding box center [1206, 480] width 165 height 42
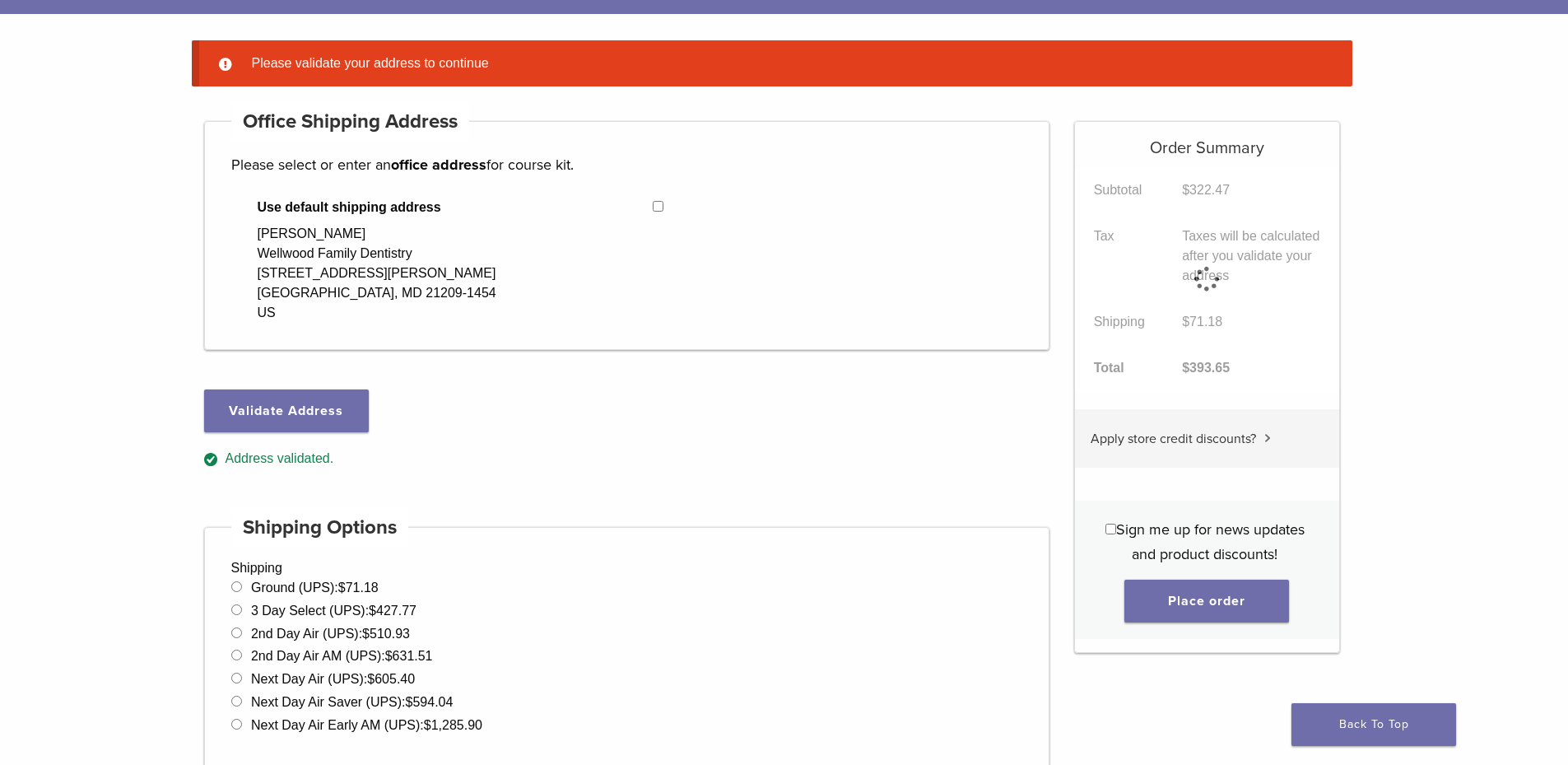
scroll to position [130, 0]
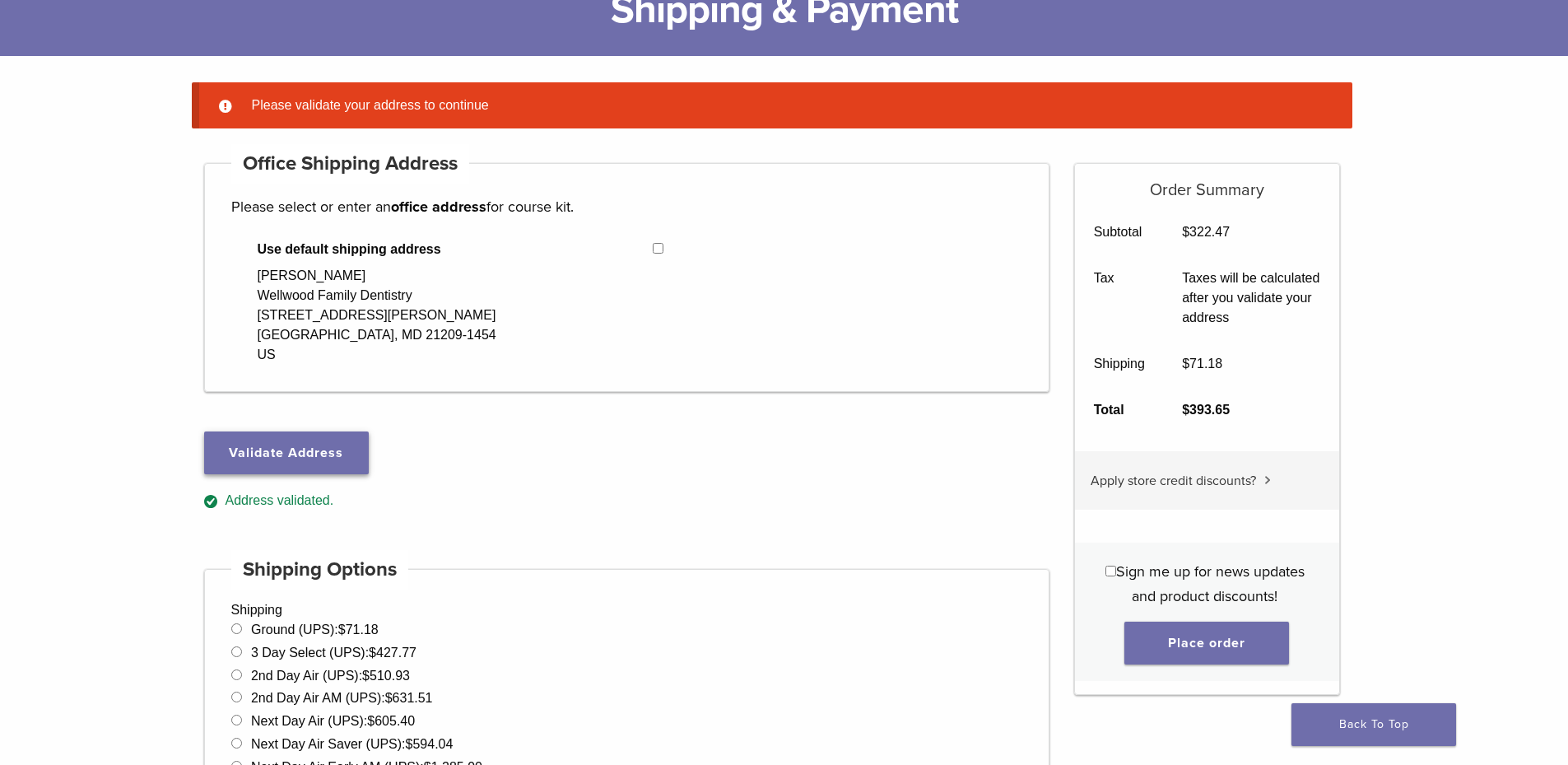
click at [268, 444] on button "Validate Address" at bounding box center [286, 452] width 165 height 42
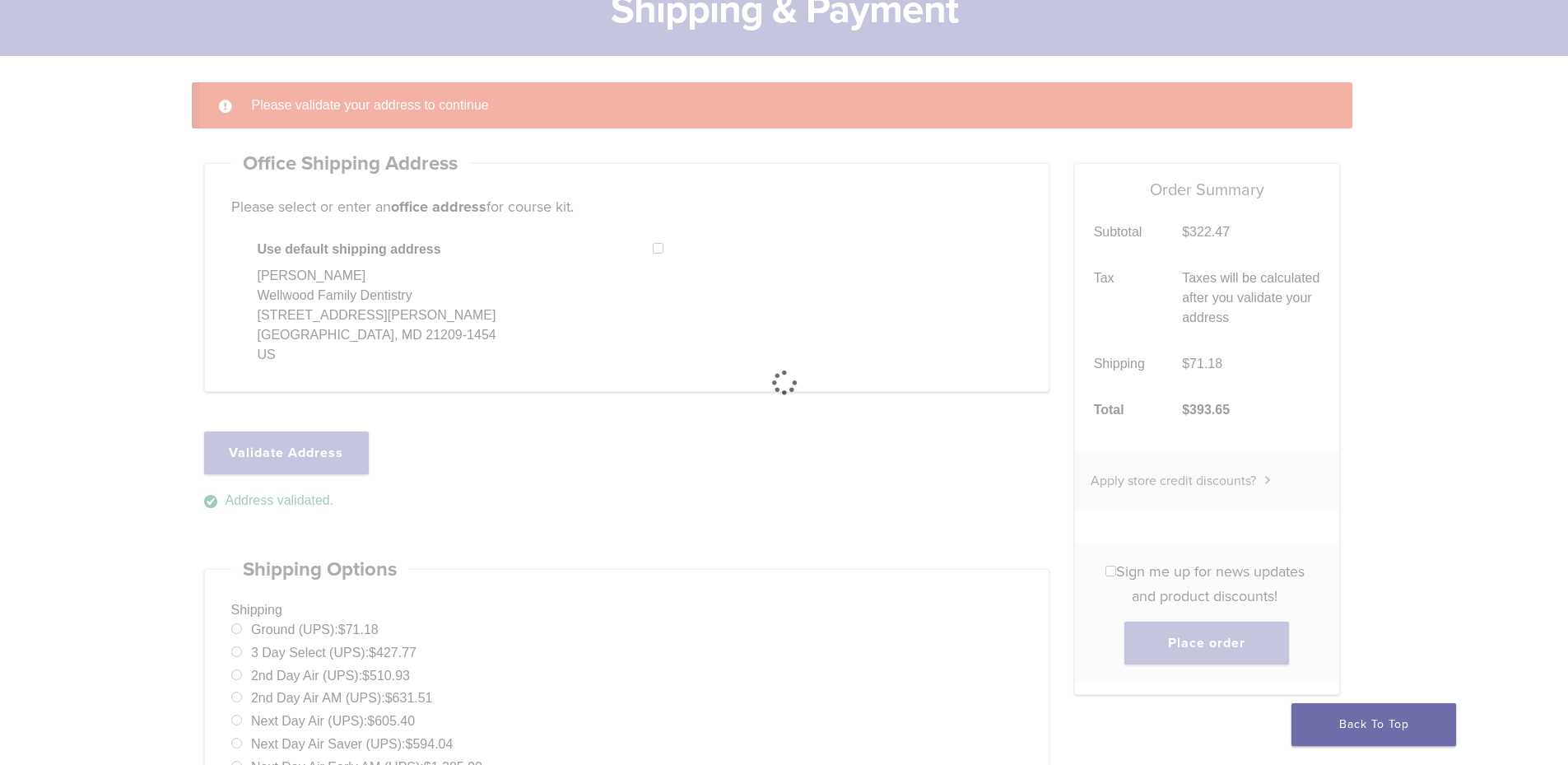
select select "**"
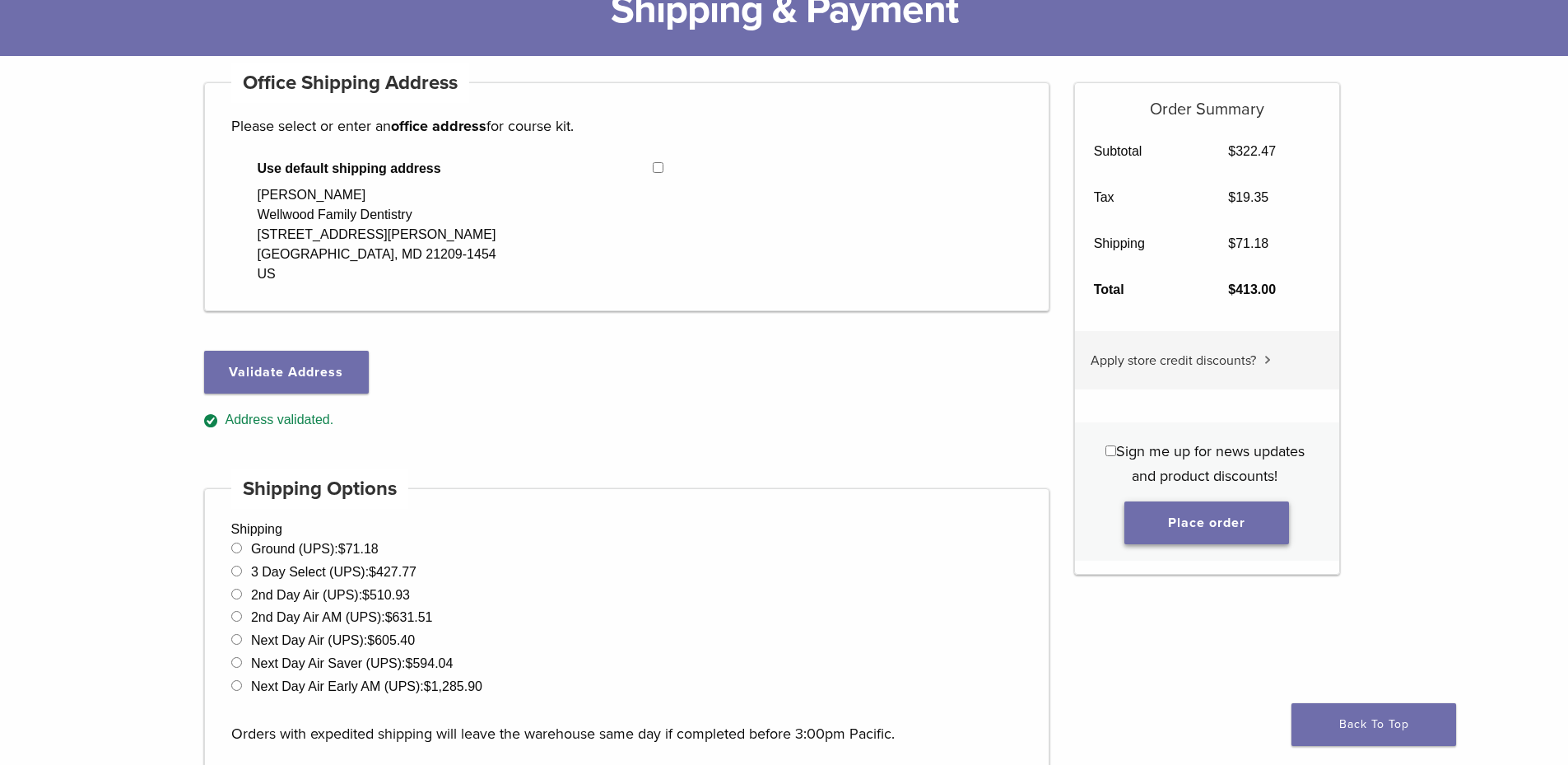
click at [1257, 521] on button "Place order" at bounding box center [1206, 522] width 165 height 42
